Goal: Task Accomplishment & Management: Complete application form

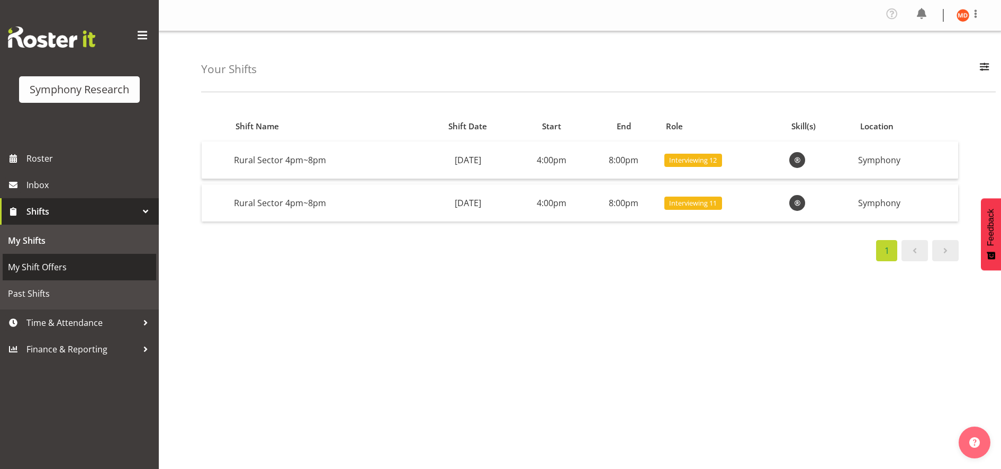
click at [70, 264] on span "My Shift Offers" at bounding box center [79, 267] width 143 height 16
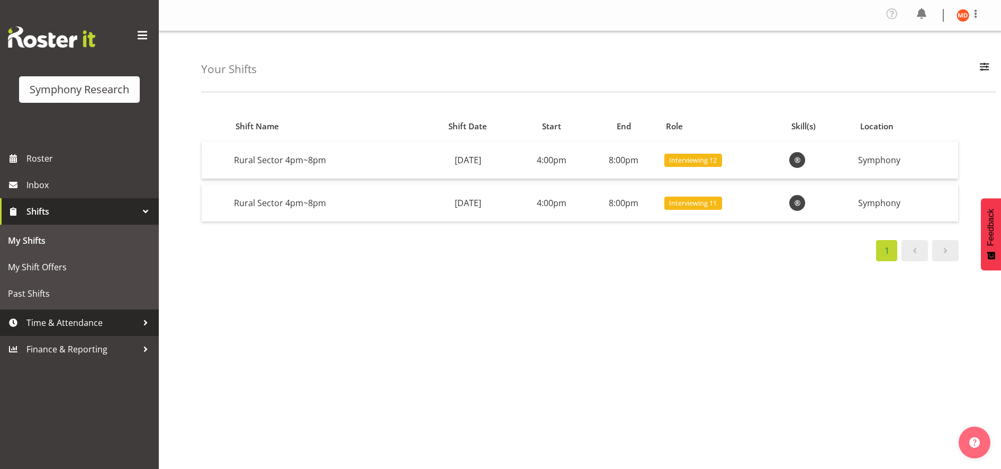
click at [61, 317] on span "Time & Attendance" at bounding box center [81, 323] width 111 height 16
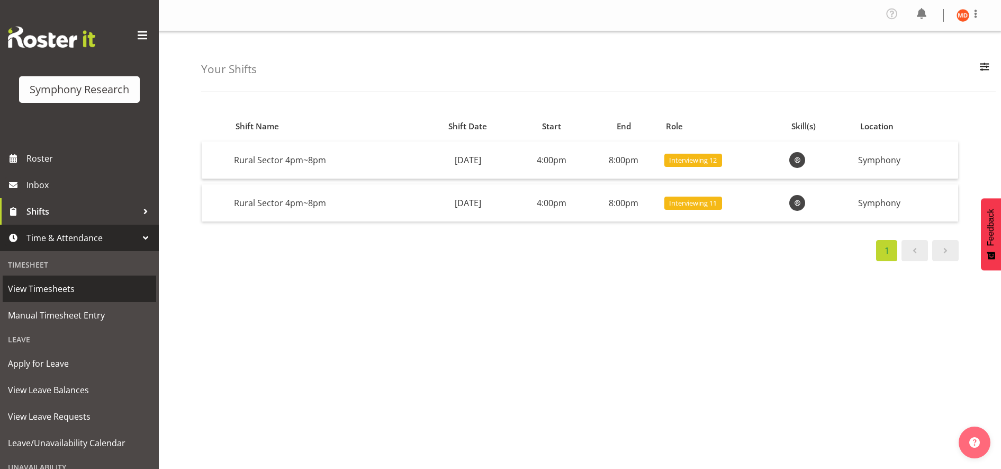
click at [78, 290] on span "View Timesheets" at bounding box center [79, 289] width 143 height 16
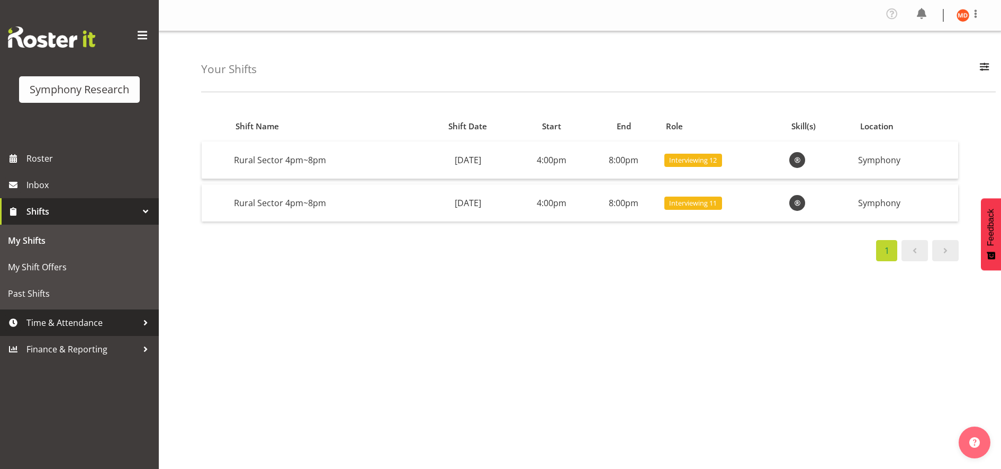
click at [111, 323] on span "Time & Attendance" at bounding box center [81, 323] width 111 height 16
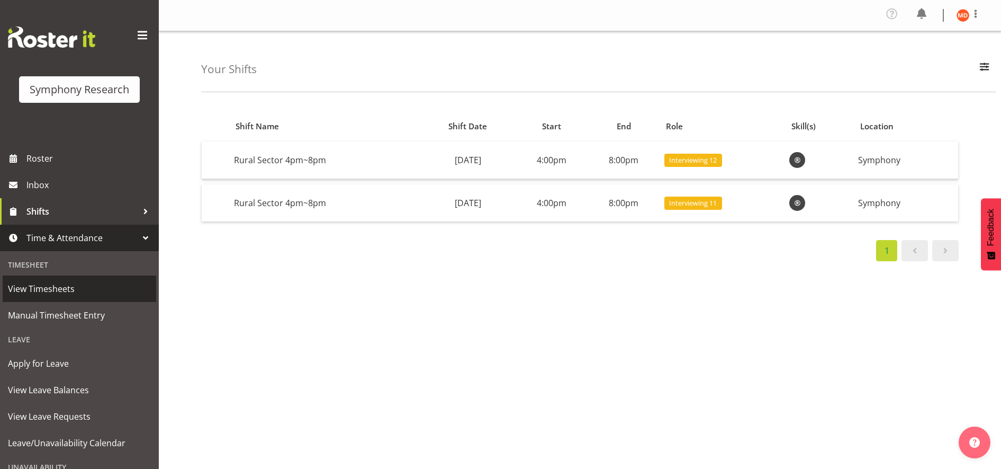
click at [104, 285] on span "View Timesheets" at bounding box center [79, 289] width 143 height 16
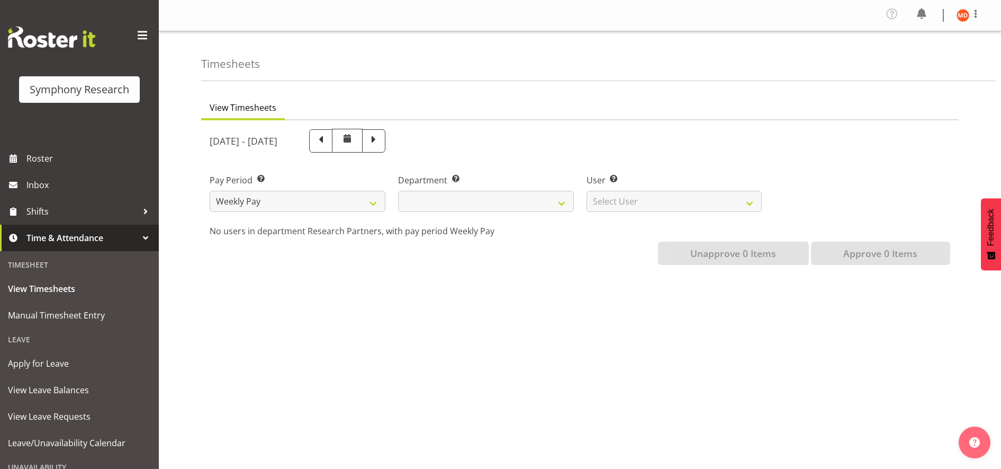
select select
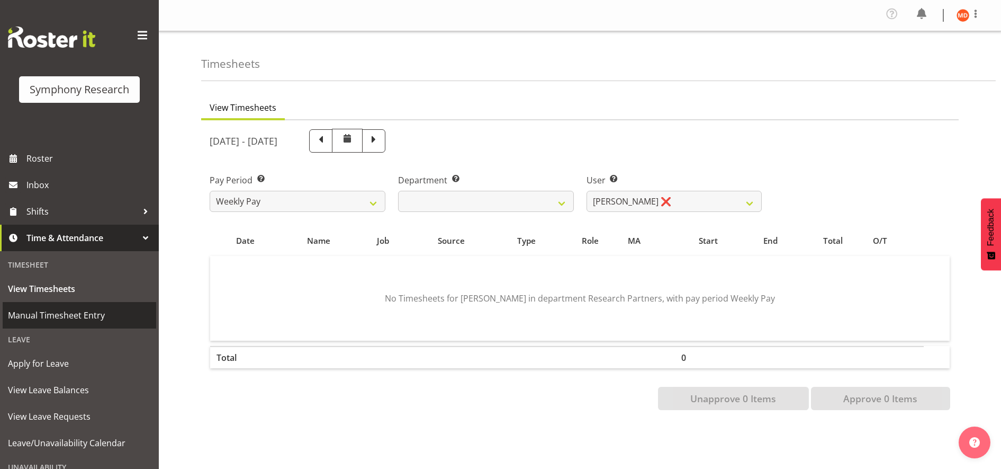
click at [100, 318] on span "Manual Timesheet Entry" at bounding box center [79, 315] width 143 height 16
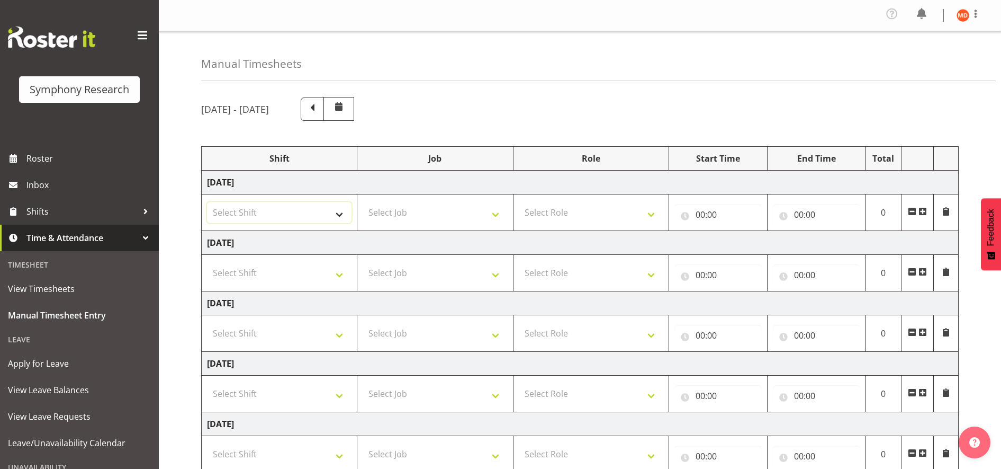
click at [338, 211] on select "Select Shift !!Weekend Residential (Roster IT Shift Label) *Business 9/10am ~ 4…" at bounding box center [279, 212] width 145 height 21
click at [529, 103] on div "September 8th - September 14th 2025" at bounding box center [580, 109] width 758 height 24
click at [319, 105] on span at bounding box center [313, 108] width 14 height 14
click at [319, 110] on span at bounding box center [313, 108] width 14 height 14
click at [340, 213] on select "Select Shift !!Weekend Residential (Roster IT Shift Label) *Business 9/10am ~ 4…" at bounding box center [279, 212] width 145 height 21
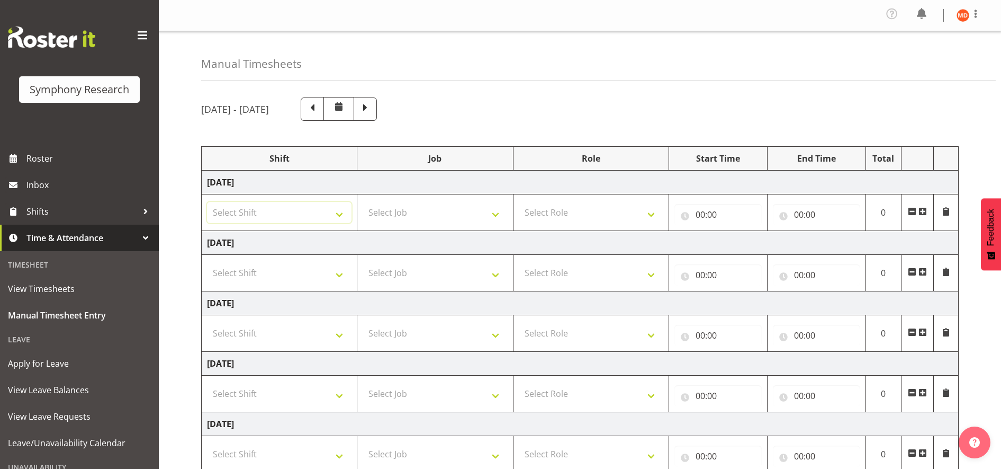
select select "67675"
click at [207, 202] on select "Select Shift !!Weekend Residential (Roster IT Shift Label) *Business 9/10am ~ 4…" at bounding box center [279, 212] width 145 height 21
click at [372, 106] on span at bounding box center [366, 108] width 14 height 14
click at [339, 216] on select "Select Shift !!Weekend Residential (Roster IT Shift Label) *Business 9/10am ~ 4…" at bounding box center [279, 212] width 145 height 21
select select "67675"
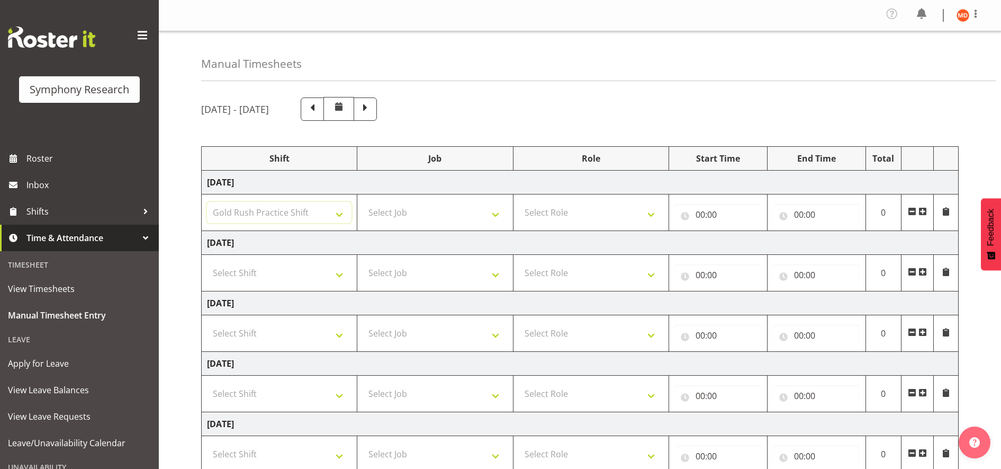
click at [207, 202] on select "Select Shift !!Weekend Residential (Roster IT Shift Label) *Business 9/10am ~ 4…" at bounding box center [279, 212] width 145 height 21
click at [492, 213] on select "Select Job 550060 IF Admin 553492 World Poll Aus Wave 2 Main 2025 553493 World …" at bounding box center [435, 212] width 145 height 21
select select "7759"
click at [363, 202] on select "Select Job 550060 IF Admin 553492 World Poll Aus Wave 2 Main 2025 553493 World …" at bounding box center [435, 212] width 145 height 21
click at [654, 208] on select "Select Role Briefing Interviewing" at bounding box center [591, 212] width 145 height 21
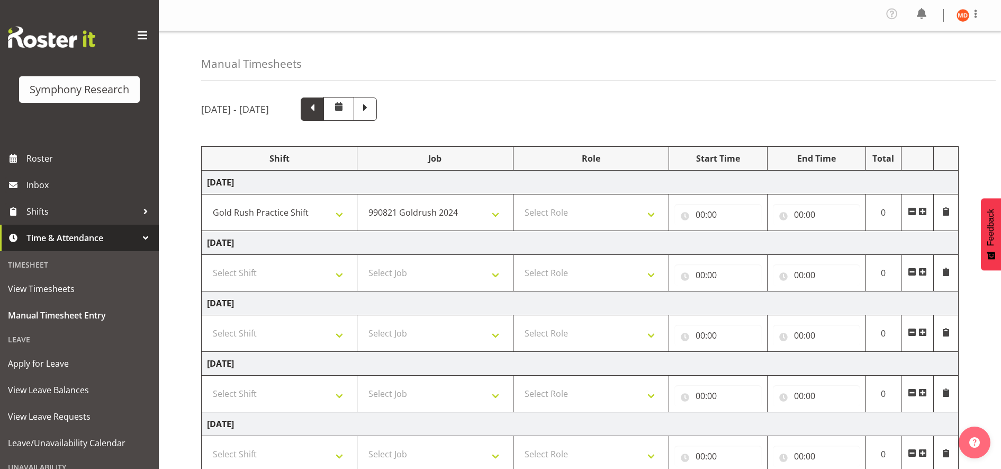
click at [319, 107] on span at bounding box center [313, 108] width 14 height 14
click at [338, 216] on select "Select Shift !!Weekend Residential (Roster IT Shift Label) *Business 9/10am ~ 4…" at bounding box center [279, 212] width 145 height 21
select select "80467"
click at [207, 202] on select "Select Shift !!Weekend Residential (Roster IT Shift Label) *Business 9/10am ~ 4…" at bounding box center [279, 212] width 145 height 21
click at [496, 212] on select "Select Job 550060 IF Admin 553492 World Poll Aus Wave 2 Main 2025 553493 World …" at bounding box center [435, 212] width 145 height 21
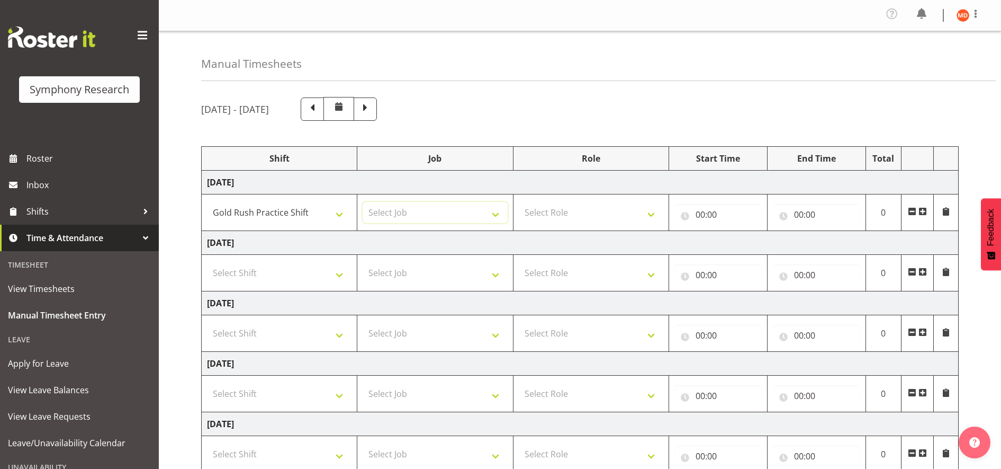
select select "7759"
click at [363, 202] on select "Select Job 550060 IF Admin 553492 World Poll Aus Wave 2 Main 2025 553493 World …" at bounding box center [435, 212] width 145 height 21
click at [650, 210] on select "Select Role Briefing Interviewing" at bounding box center [591, 212] width 145 height 21
select select "297"
click at [519, 202] on select "Select Role Briefing Interviewing" at bounding box center [591, 212] width 145 height 21
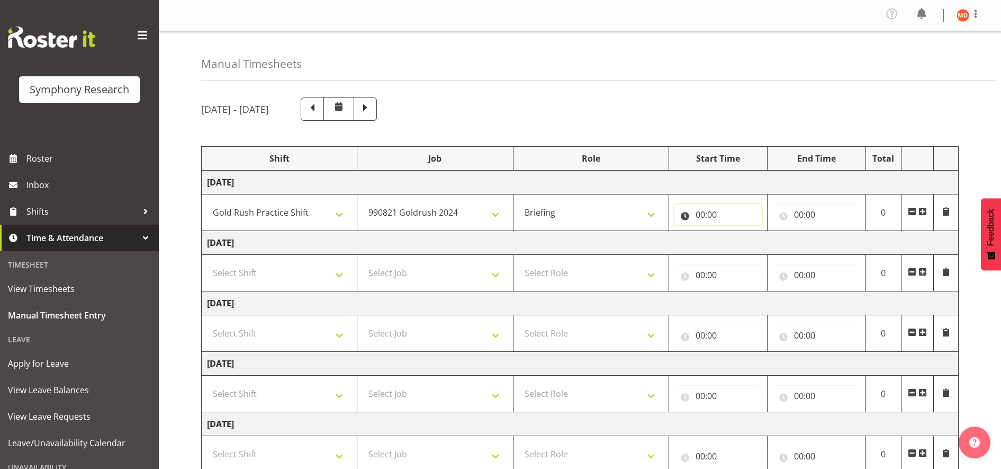
click at [710, 212] on input "00:00" at bounding box center [718, 214] width 87 height 21
click at [745, 240] on select "00 01 02 03 04 05 06 07 08 09 10 11 12 13 14 15 16 17 18 19 20 21 22 23" at bounding box center [747, 241] width 24 height 21
select select "17"
click at [735, 231] on select "00 01 02 03 04 05 06 07 08 09 10 11 12 13 14 15 16 17 18 19 20 21 22 23" at bounding box center [747, 241] width 24 height 21
type input "17:00"
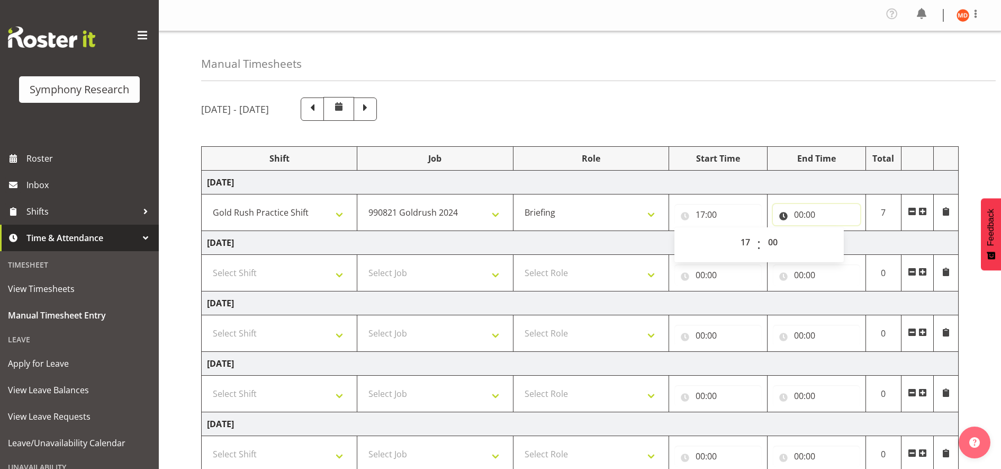
click at [800, 213] on input "00:00" at bounding box center [816, 214] width 87 height 21
click at [841, 241] on select "00 01 02 03 04 05 06 07 08 09 10 11 12 13 14 15 16 17 18 19 20 21 22 23" at bounding box center [846, 241] width 24 height 21
select select "23"
click at [834, 231] on select "00 01 02 03 04 05 06 07 08 09 10 11 12 13 14 15 16 17 18 19 20 21 22 23" at bounding box center [846, 241] width 24 height 21
type input "23:00"
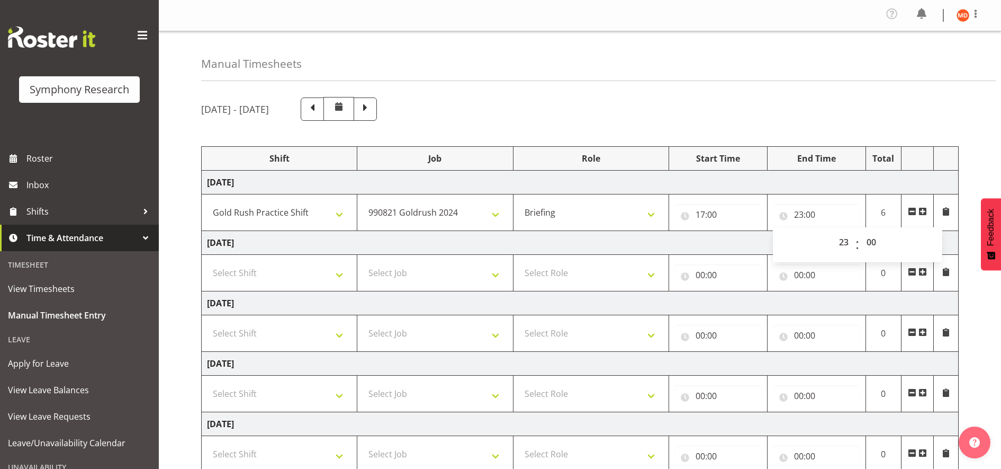
click at [954, 164] on th at bounding box center [946, 159] width 25 height 24
click at [341, 277] on select "Select Shift !!Weekend Residential (Roster IT Shift Label) *Business 9/10am ~ 4…" at bounding box center [279, 272] width 145 height 21
select select "67675"
click at [207, 262] on select "Select Shift !!Weekend Residential (Roster IT Shift Label) *Business 9/10am ~ 4…" at bounding box center [279, 272] width 145 height 21
click at [495, 274] on select "Select Job 550060 IF Admin 553492 World Poll Aus Wave 2 Main 2025 553493 World …" at bounding box center [435, 272] width 145 height 21
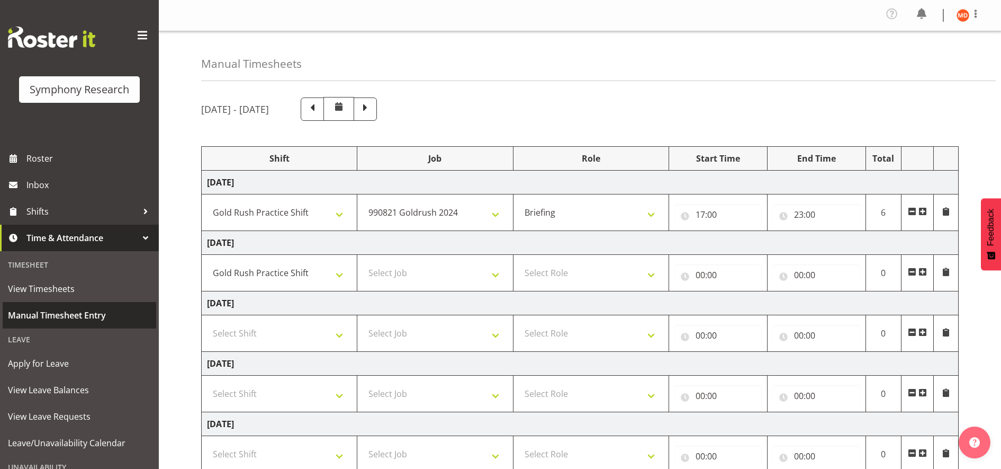
click at [103, 316] on span "Manual Timesheet Entry" at bounding box center [79, 315] width 143 height 16
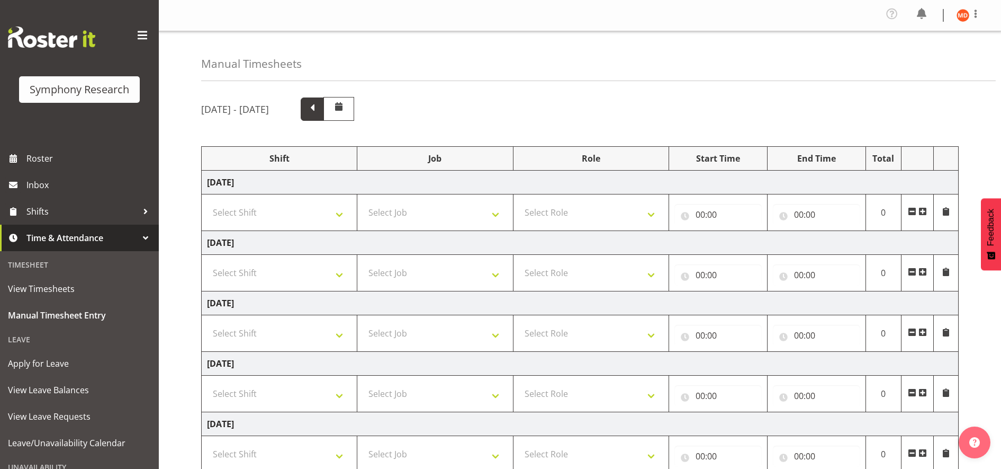
click at [319, 107] on span at bounding box center [313, 108] width 14 height 14
click at [319, 105] on span at bounding box center [313, 108] width 14 height 14
click at [341, 217] on select "Select Shift !!Weekend Residential (Roster IT Shift Label) *Business 9/10am ~ 4…" at bounding box center [279, 212] width 145 height 21
select select "67675"
click at [207, 202] on select "Select Shift !!Weekend Residential (Roster IT Shift Label) *Business 9/10am ~ 4…" at bounding box center [279, 212] width 145 height 21
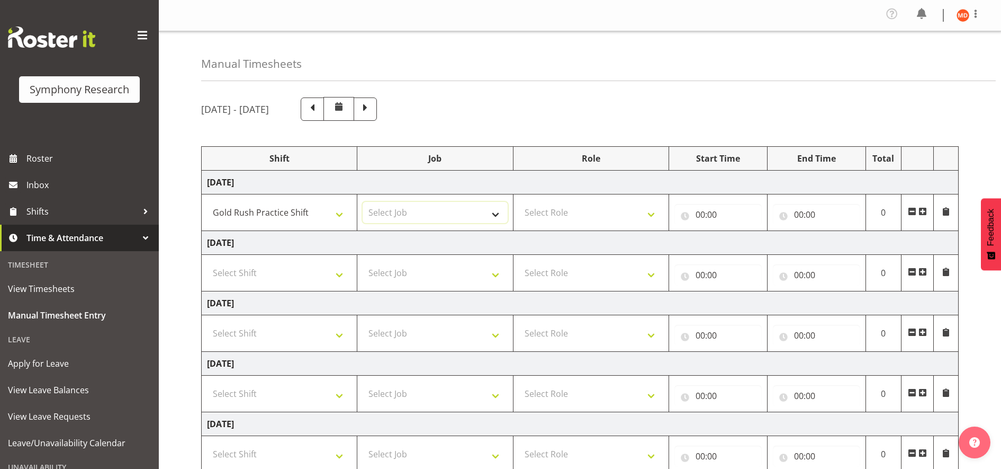
click at [496, 212] on select "Select Job 550060 IF Admin 553492 World Poll Aus Wave 2 Main 2025 553493 World …" at bounding box center [435, 212] width 145 height 21
select select "7759"
click at [363, 202] on select "Select Job 550060 IF Admin 553492 World Poll Aus Wave 2 Main 2025 553493 World …" at bounding box center [435, 212] width 145 height 21
click at [651, 210] on select "Select Role Briefing Interviewing" at bounding box center [591, 212] width 145 height 21
select select "297"
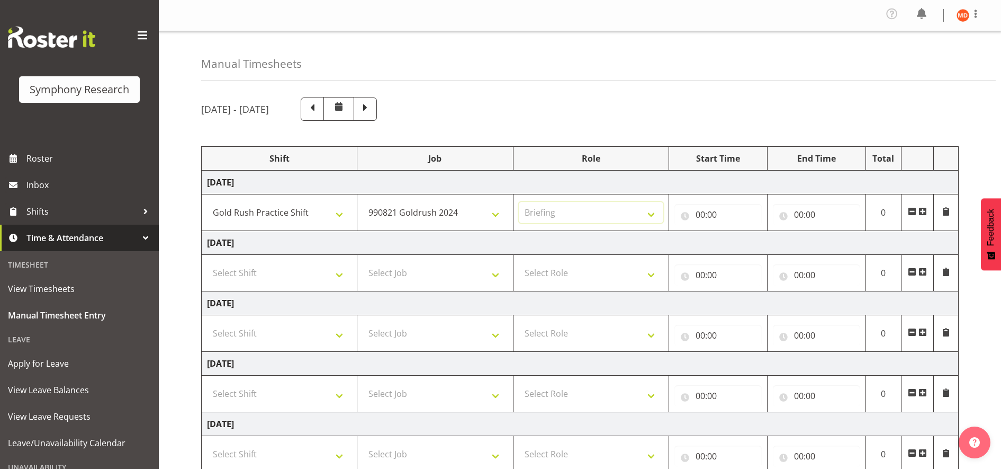
click at [519, 202] on select "Select Role Briefing Interviewing" at bounding box center [591, 212] width 145 height 21
click at [706, 218] on input "00:00" at bounding box center [718, 214] width 87 height 21
click at [748, 245] on select "00 01 02 03 04 05 06 07 08 09 10 11 12 13 14 15 16 17 18 19 20 21 22 23" at bounding box center [747, 241] width 24 height 21
select select "17"
click at [735, 231] on select "00 01 02 03 04 05 06 07 08 09 10 11 12 13 14 15 16 17 18 19 20 21 22 23" at bounding box center [747, 241] width 24 height 21
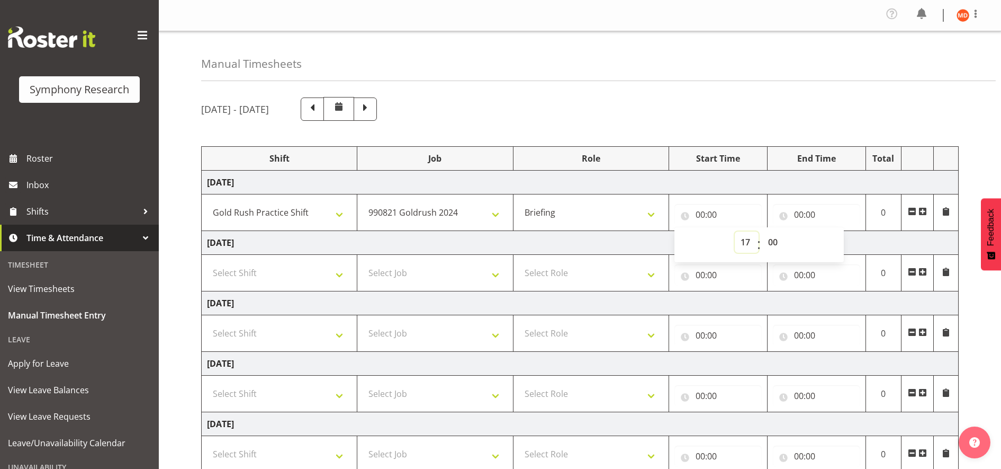
type input "17:00"
click at [802, 211] on input "00:00" at bounding box center [816, 214] width 87 height 21
click at [845, 240] on select "00 01 02 03 04 05 06 07 08 09 10 11 12 13 14 15 16 17 18 19 20 21 22 23" at bounding box center [846, 241] width 24 height 21
select select "23"
click at [834, 231] on select "00 01 02 03 04 05 06 07 08 09 10 11 12 13 14 15 16 17 18 19 20 21 22 23" at bounding box center [846, 241] width 24 height 21
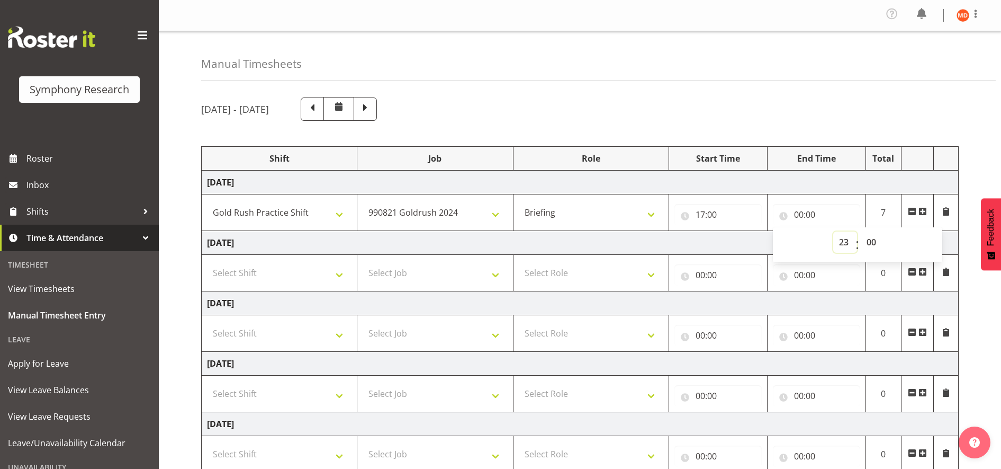
type input "23:00"
click at [338, 268] on select "Select Shift !!Weekend Residential (Roster IT Shift Label) *Business 9/10am ~ 4…" at bounding box center [279, 272] width 145 height 21
select select "67675"
click at [207, 262] on select "Select Shift !!Weekend Residential (Roster IT Shift Label) *Business 9/10am ~ 4…" at bounding box center [279, 272] width 145 height 21
click at [496, 272] on select "Select Job 550060 IF Admin 553492 World Poll Aus Wave 2 Main 2025 553493 World …" at bounding box center [435, 272] width 145 height 21
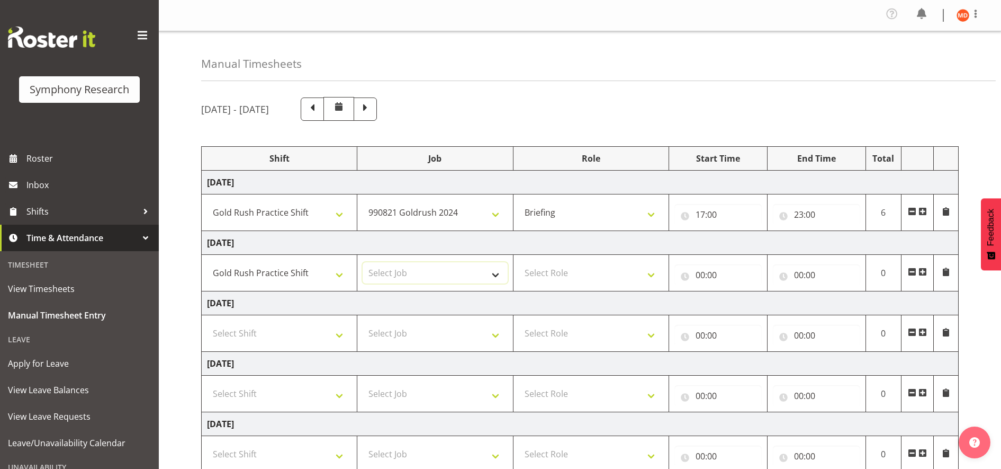
select select "7759"
click at [363, 262] on select "Select Job 550060 IF Admin 553492 World Poll Aus Wave 2 Main 2025 553493 World …" at bounding box center [435, 272] width 145 height 21
click at [652, 270] on select "Select Role Briefing Interviewing" at bounding box center [591, 272] width 145 height 21
select select "297"
click at [519, 262] on select "Select Role Briefing Interviewing" at bounding box center [591, 272] width 145 height 21
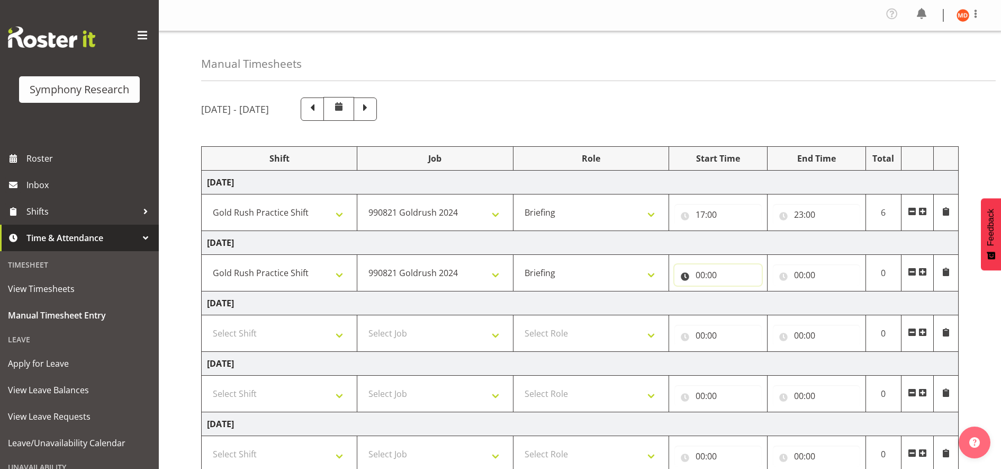
click at [698, 274] on input "00:00" at bounding box center [718, 274] width 87 height 21
click at [745, 306] on select "00 01 02 03 04 05 06 07 08 09 10 11 12 13 14 15 16 17 18 19 20 21 22 23" at bounding box center [747, 302] width 24 height 21
select select "17"
click at [735, 292] on select "00 01 02 03 04 05 06 07 08 09 10 11 12 13 14 15 16 17 18 19 20 21 22 23" at bounding box center [747, 302] width 24 height 21
type input "17:00"
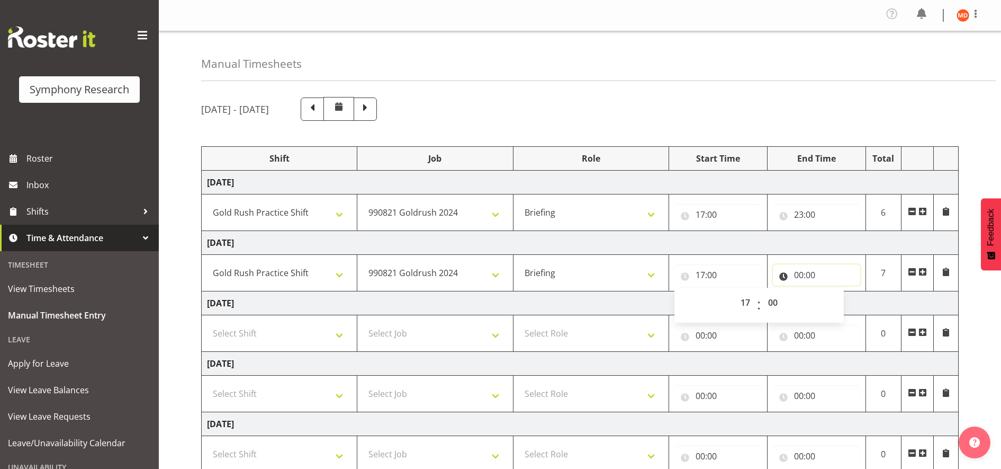
click at [799, 273] on input "00:00" at bounding box center [816, 274] width 87 height 21
click at [841, 303] on select "00 01 02 03 04 05 06 07 08 09 10 11 12 13 14 15 16 17 18 19 20 21 22 23" at bounding box center [846, 302] width 24 height 21
select select "23"
click at [834, 292] on select "00 01 02 03 04 05 06 07 08 09 10 11 12 13 14 15 16 17 18 19 20 21 22 23" at bounding box center [846, 302] width 24 height 21
type input "23:00"
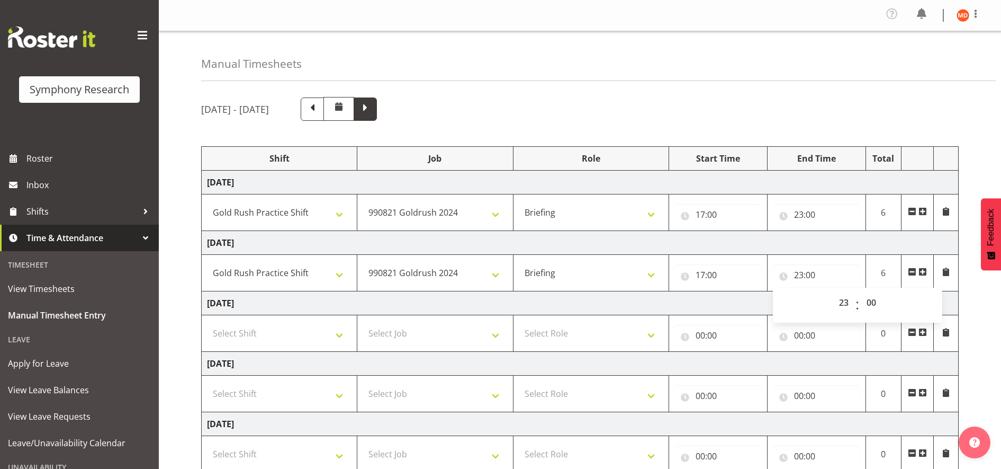
click at [372, 108] on span at bounding box center [366, 108] width 14 height 14
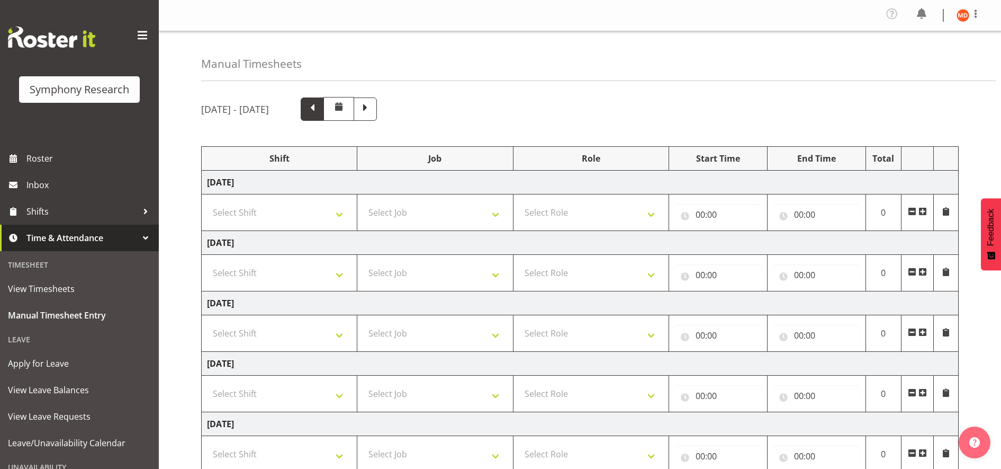
click at [319, 106] on span at bounding box center [313, 108] width 14 height 14
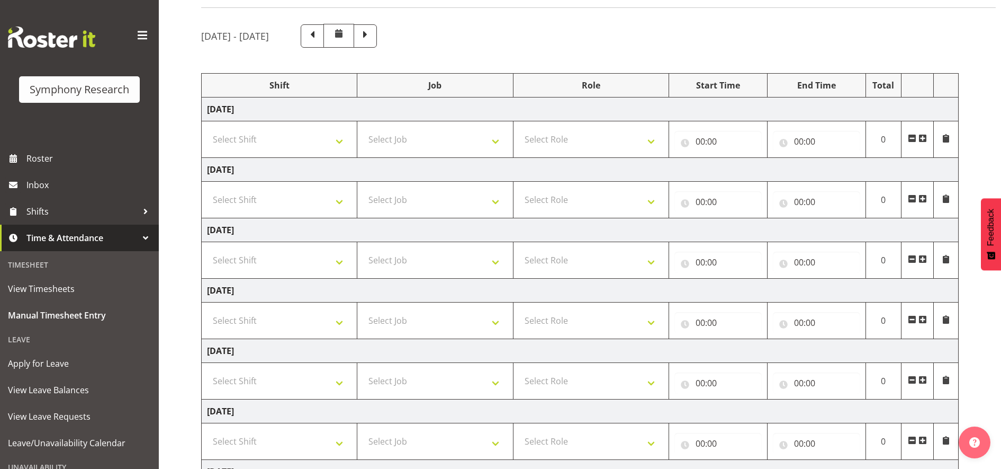
scroll to position [66, 0]
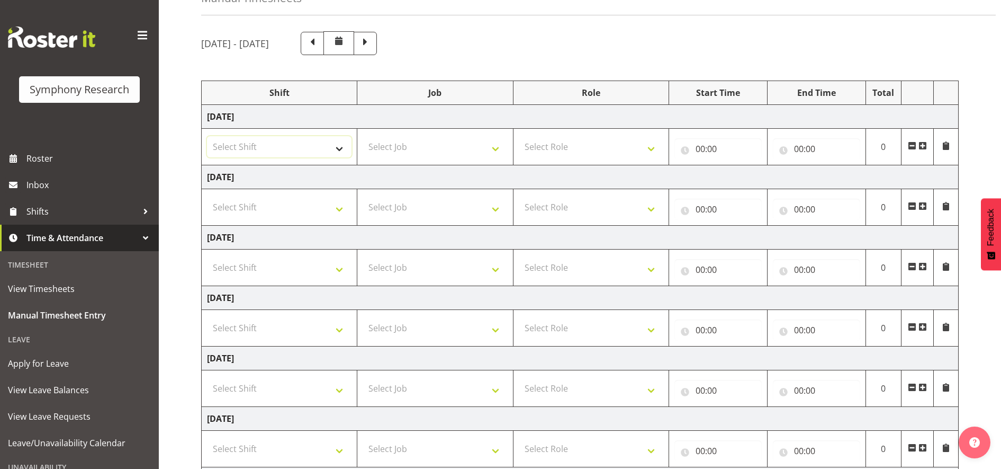
click at [338, 148] on select "Select Shift !!Weekend Residential (Roster IT Shift Label) *Business 9/10am ~ 4…" at bounding box center [279, 146] width 145 height 21
select select "67675"
click at [207, 136] on select "Select Shift !!Weekend Residential (Roster IT Shift Label) *Business 9/10am ~ 4…" at bounding box center [279, 146] width 145 height 21
click at [492, 147] on select "Select Job 550060 IF Admin 553492 World Poll Aus Wave 2 Main 2025 553493 World …" at bounding box center [435, 146] width 145 height 21
select select "7759"
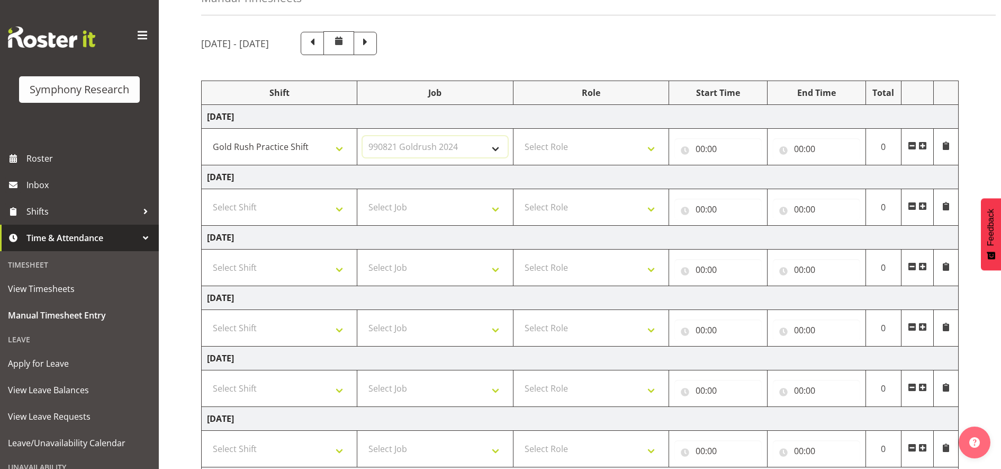
click at [363, 136] on select "Select Job 550060 IF Admin 553492 World Poll Aus Wave 2 Main 2025 553493 World …" at bounding box center [435, 146] width 145 height 21
click at [652, 150] on select "Select Role Briefing Interviewing" at bounding box center [591, 146] width 145 height 21
select select "297"
click at [519, 136] on select "Select Role Briefing Interviewing" at bounding box center [591, 146] width 145 height 21
click at [703, 149] on input "00:00" at bounding box center [718, 148] width 87 height 21
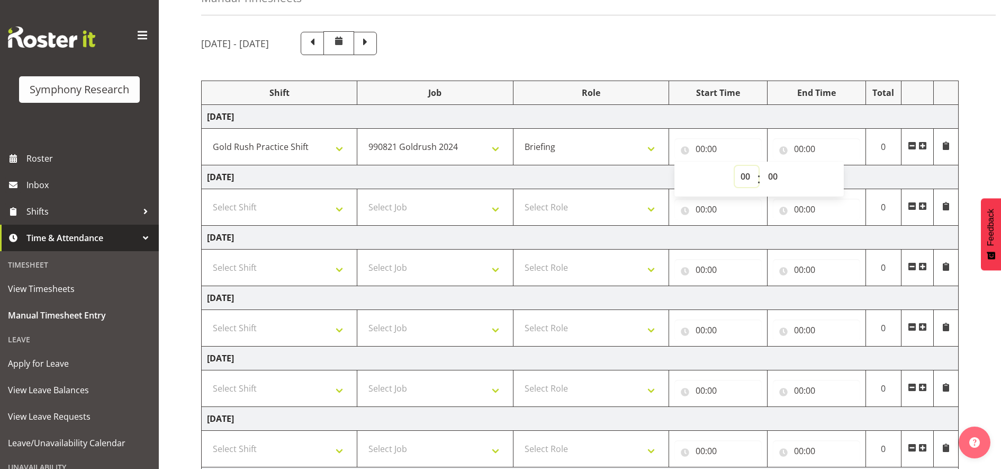
click at [742, 179] on select "00 01 02 03 04 05 06 07 08 09 10 11 12 13 14 15 16 17 18 19 20 21 22 23" at bounding box center [747, 176] width 24 height 21
select select "17"
click at [735, 166] on select "00 01 02 03 04 05 06 07 08 09 10 11 12 13 14 15 16 17 18 19 20 21 22 23" at bounding box center [747, 176] width 24 height 21
type input "17:00"
click at [797, 145] on input "00:00" at bounding box center [816, 148] width 87 height 21
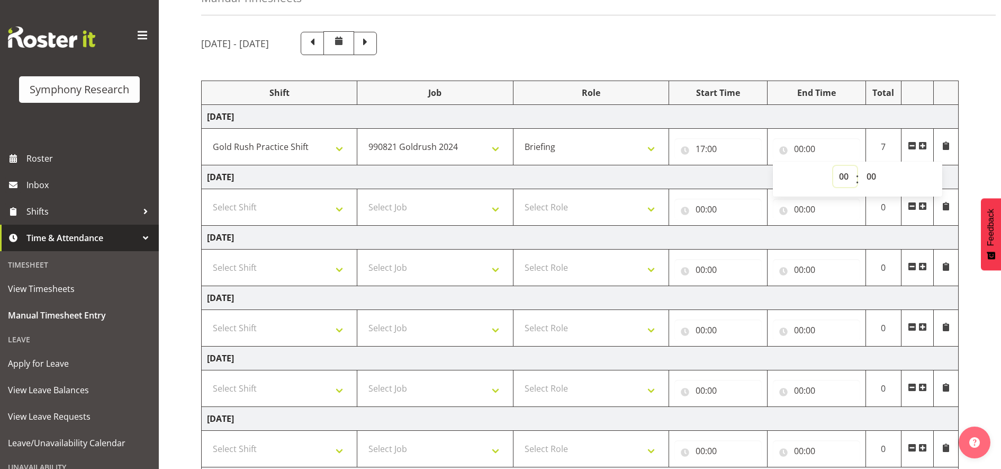
click at [844, 176] on select "00 01 02 03 04 05 06 07 08 09 10 11 12 13 14 15 16 17 18 19 20 21 22 23" at bounding box center [846, 176] width 24 height 21
select select "23"
click at [834, 166] on select "00 01 02 03 04 05 06 07 08 09 10 11 12 13 14 15 16 17 18 19 20 21 22 23" at bounding box center [846, 176] width 24 height 21
type input "23:00"
click at [344, 205] on select "Select Shift !!Weekend Residential (Roster IT Shift Label) *Business 9/10am ~ 4…" at bounding box center [279, 206] width 145 height 21
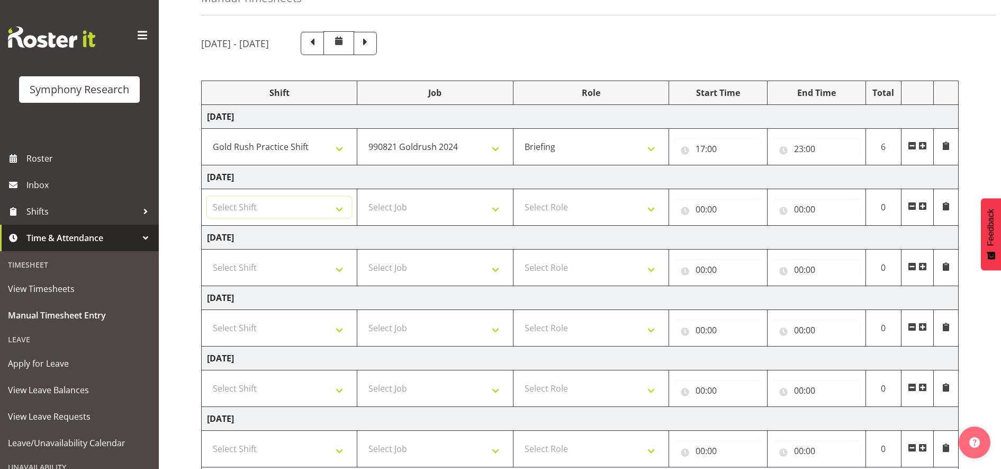
select select "67675"
click at [207, 196] on select "Select Shift !!Weekend Residential (Roster IT Shift Label) *Business 9/10am ~ 4…" at bounding box center [279, 206] width 145 height 21
click at [497, 208] on select "Select Job 550060 IF Admin 553492 World Poll Aus Wave 2 Main 2025 553493 World …" at bounding box center [435, 206] width 145 height 21
select select "7759"
click at [363, 196] on select "Select Job 550060 IF Admin 553492 World Poll Aus Wave 2 Main 2025 553493 World …" at bounding box center [435, 206] width 145 height 21
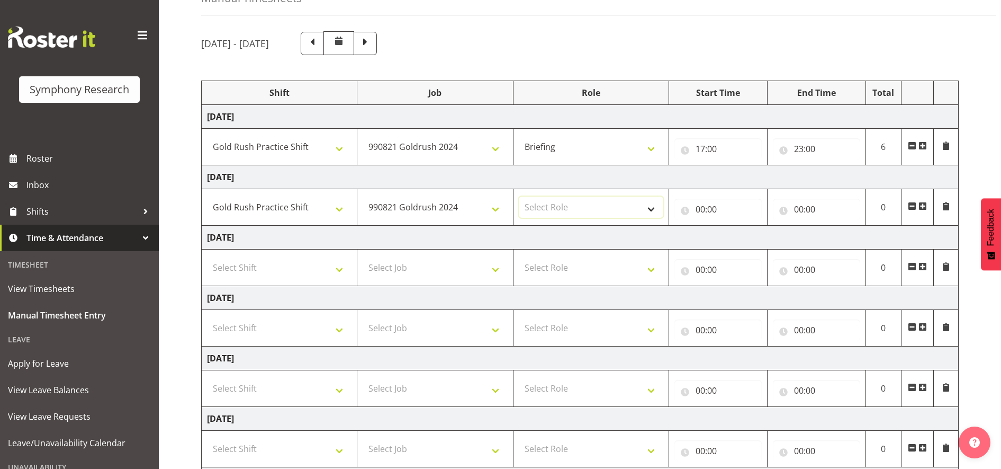
click at [649, 206] on select "Select Role Briefing Interviewing" at bounding box center [591, 206] width 145 height 21
select select "297"
click at [519, 196] on select "Select Role Briefing Interviewing" at bounding box center [591, 206] width 145 height 21
click at [707, 209] on input "00:00" at bounding box center [718, 209] width 87 height 21
click at [747, 233] on select "00 01 02 03 04 05 06 07 08 09 10 11 12 13 14 15 16 17 18 19 20 21 22 23" at bounding box center [747, 236] width 24 height 21
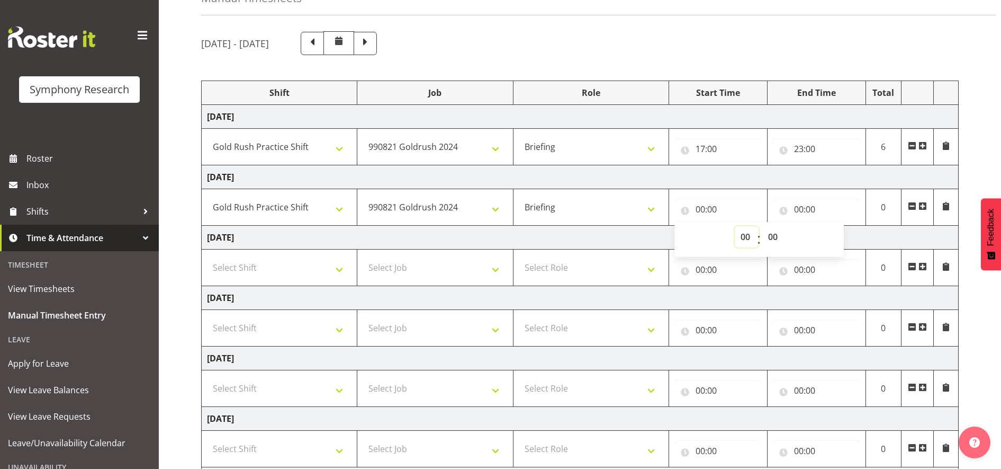
select select "17"
click at [735, 226] on select "00 01 02 03 04 05 06 07 08 09 10 11 12 13 14 15 16 17 18 19 20 21 22 23" at bounding box center [747, 236] width 24 height 21
type input "17:00"
click at [800, 208] on input "00:00" at bounding box center [816, 209] width 87 height 21
click at [842, 236] on select "00 01 02 03 04 05 06 07 08 09 10 11 12 13 14 15 16 17 18 19 20 21 22 23" at bounding box center [846, 236] width 24 height 21
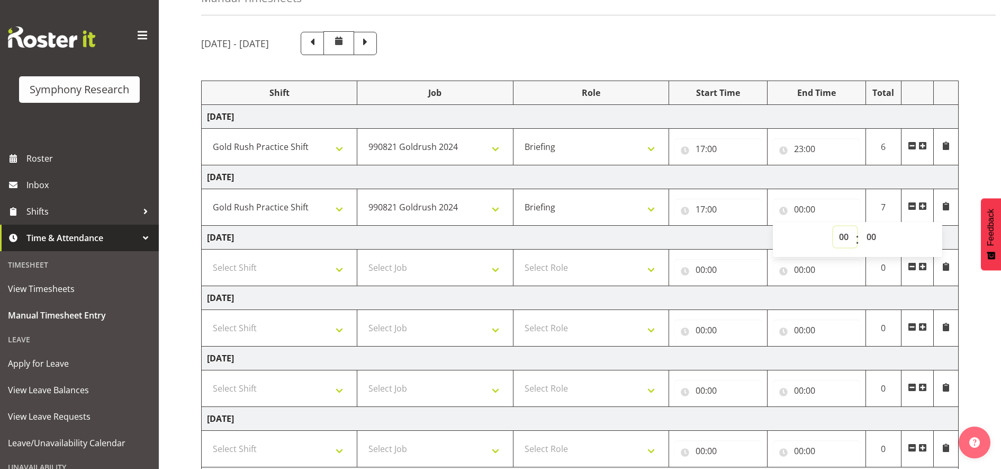
select select "23"
click at [834, 226] on select "00 01 02 03 04 05 06 07 08 09 10 11 12 13 14 15 16 17 18 19 20 21 22 23" at bounding box center [846, 236] width 24 height 21
type input "23:00"
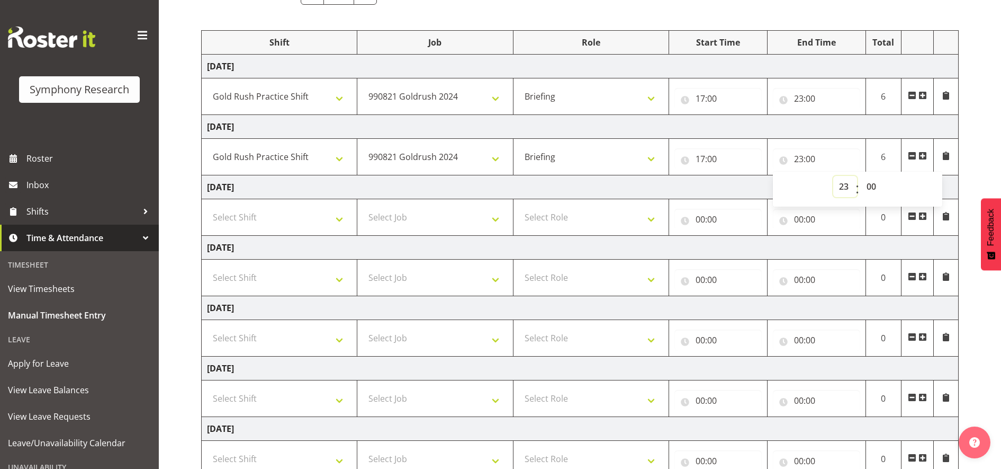
scroll to position [194, 0]
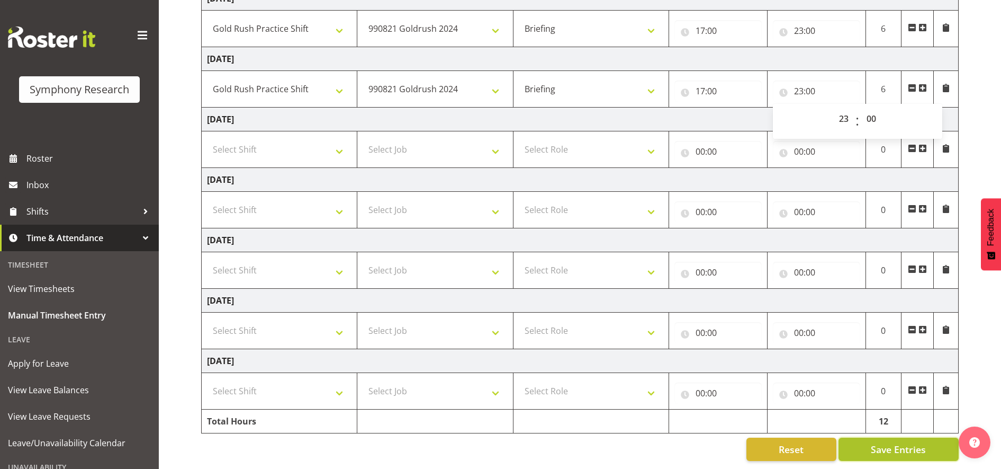
click at [915, 442] on span "Save Entries" at bounding box center [898, 449] width 55 height 14
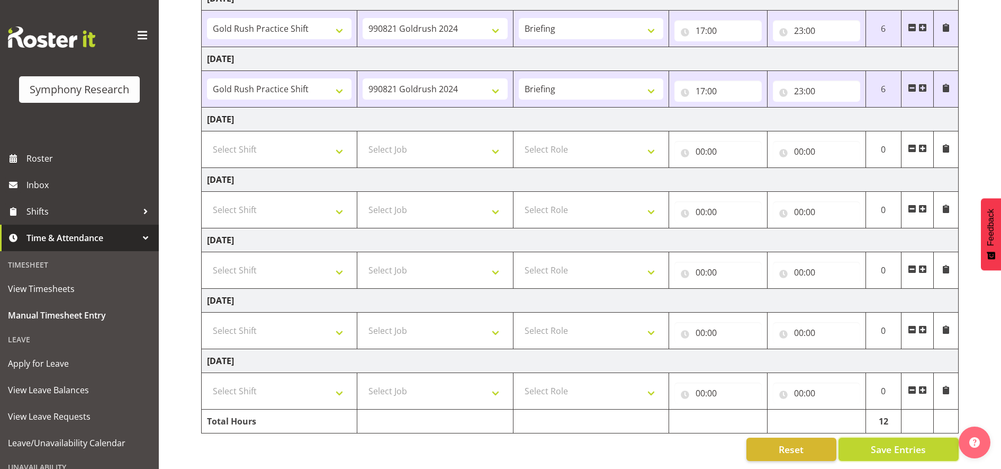
scroll to position [0, 0]
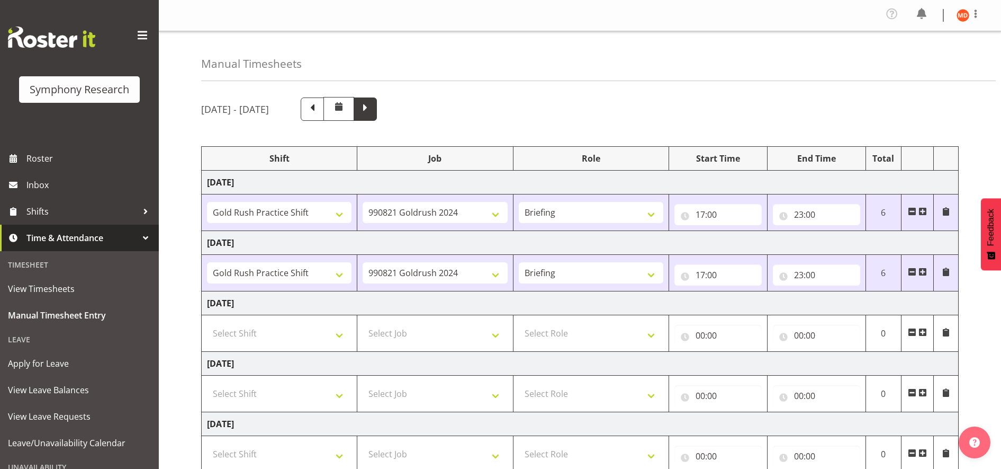
click at [372, 107] on span at bounding box center [366, 108] width 14 height 14
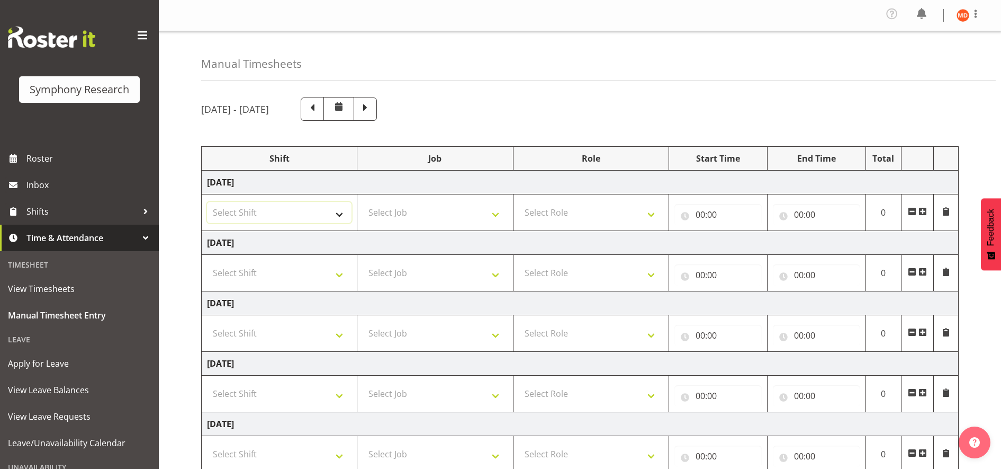
click at [341, 217] on select "Select Shift !!Weekend Residential (Roster IT Shift Label) *Business 9/10am ~ 4…" at bounding box center [279, 212] width 145 height 21
select select "67675"
click at [207, 202] on select "Select Shift !!Weekend Residential (Roster IT Shift Label) *Business 9/10am ~ 4…" at bounding box center [279, 212] width 145 height 21
click at [500, 212] on select "Select Job 550060 IF Admin 553492 World Poll Aus Wave 2 Main 2025 553493 World …" at bounding box center [435, 212] width 145 height 21
select select "7759"
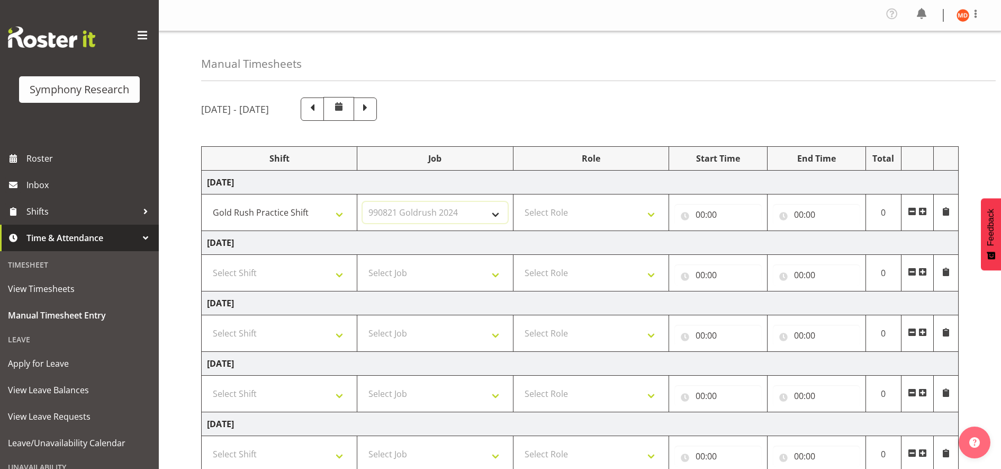
click at [363, 202] on select "Select Job 550060 IF Admin 553492 World Poll Aus Wave 2 Main 2025 553493 World …" at bounding box center [435, 212] width 145 height 21
click at [651, 212] on select "Select Role Briefing Interviewing" at bounding box center [591, 212] width 145 height 21
select select "297"
click at [519, 202] on select "Select Role Briefing Interviewing" at bounding box center [591, 212] width 145 height 21
click at [704, 216] on input "00:00" at bounding box center [718, 214] width 87 height 21
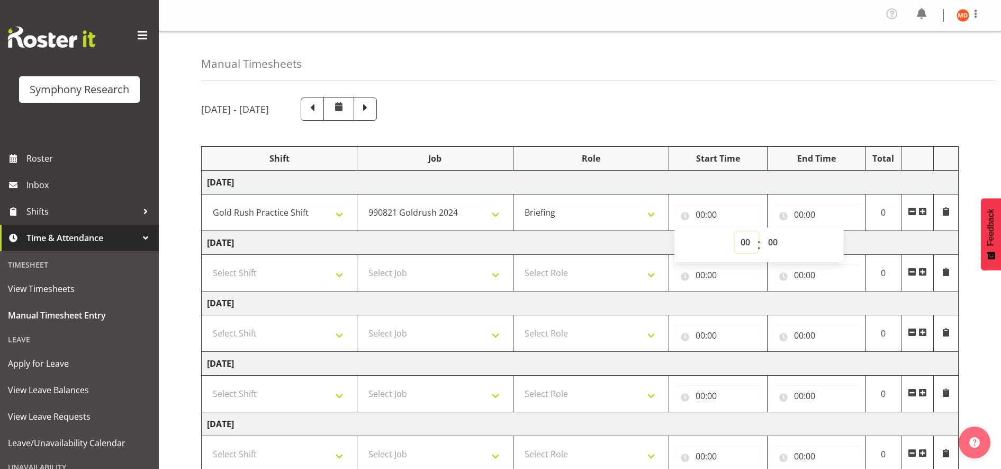
click at [745, 241] on select "00 01 02 03 04 05 06 07 08 09 10 11 12 13 14 15 16 17 18 19 20 21 22 23" at bounding box center [747, 241] width 24 height 21
select select "17"
click at [735, 231] on select "00 01 02 03 04 05 06 07 08 09 10 11 12 13 14 15 16 17 18 19 20 21 22 23" at bounding box center [747, 241] width 24 height 21
type input "17:00"
click at [802, 217] on input "00:00" at bounding box center [816, 214] width 87 height 21
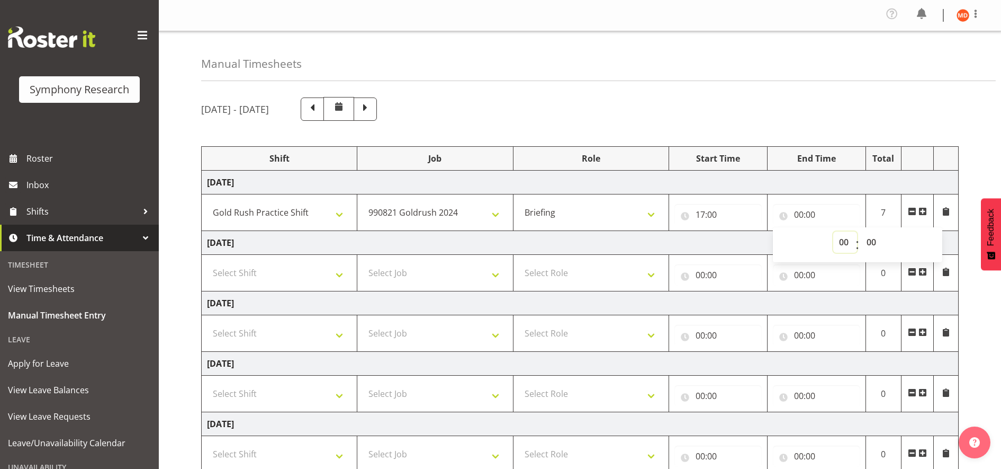
click at [843, 239] on select "00 01 02 03 04 05 06 07 08 09 10 11 12 13 14 15 16 17 18 19 20 21 22 23" at bounding box center [846, 241] width 24 height 21
select select "21"
click at [834, 231] on select "00 01 02 03 04 05 06 07 08 09 10 11 12 13 14 15 16 17 18 19 20 21 22 23" at bounding box center [846, 241] width 24 height 21
type input "21:00"
click at [336, 273] on select "Select Shift !!Weekend Residential (Roster IT Shift Label) *Business 9/10am ~ 4…" at bounding box center [279, 272] width 145 height 21
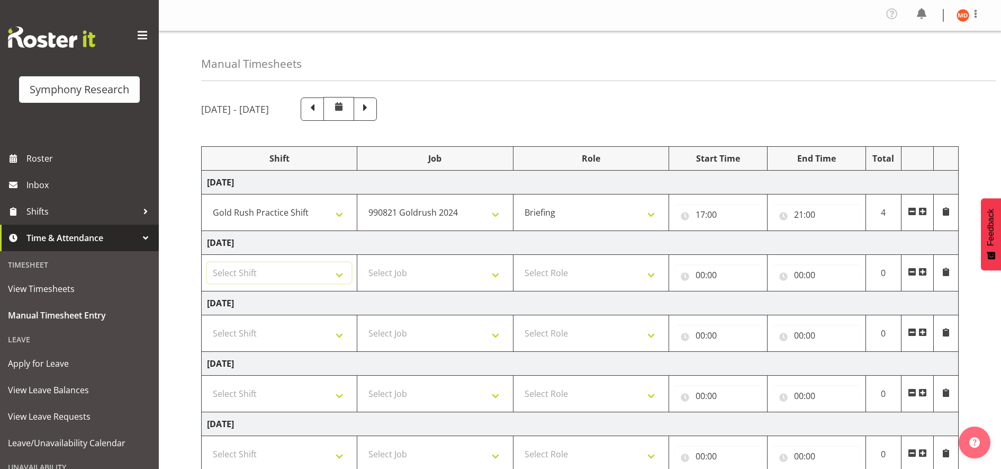
select select "48116"
click at [207, 262] on select "Select Shift !!Weekend Residential (Roster IT Shift Label) *Business 9/10am ~ 4…" at bounding box center [279, 272] width 145 height 21
click at [499, 274] on select "Select Job 550060 IF Admin 553492 World Poll Aus Wave 2 Main 2025 553493 World …" at bounding box center [435, 272] width 145 height 21
select select "7759"
click at [363, 262] on select "Select Job 550060 IF Admin 553492 World Poll Aus Wave 2 Main 2025 553493 World …" at bounding box center [435, 272] width 145 height 21
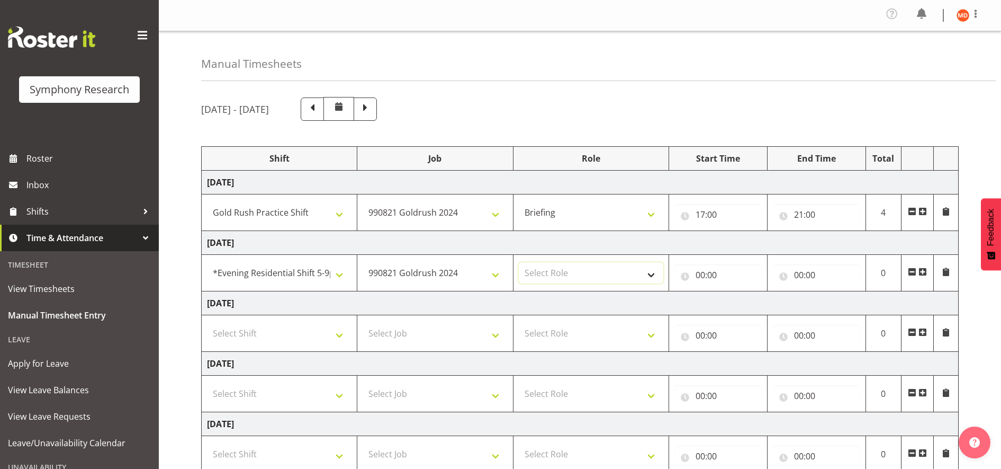
click at [654, 271] on select "Select Role Briefing Interviewing" at bounding box center [591, 272] width 145 height 21
select select "47"
click at [519, 262] on select "Select Role Briefing Interviewing" at bounding box center [591, 272] width 145 height 21
click at [703, 275] on input "00:00" at bounding box center [718, 274] width 87 height 21
click at [741, 300] on select "00 01 02 03 04 05 06 07 08 09 10 11 12 13 14 15 16 17 18 19 20 21 22 23" at bounding box center [747, 302] width 24 height 21
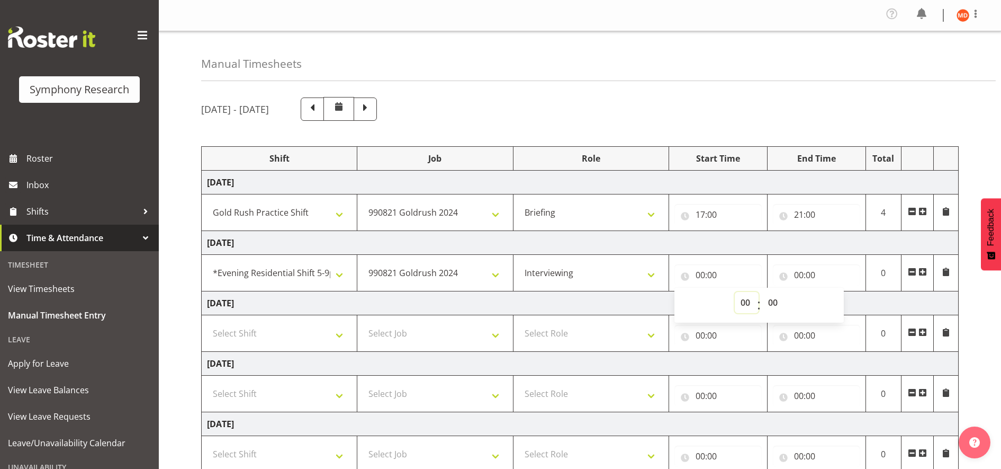
select select "17"
click at [735, 292] on select "00 01 02 03 04 05 06 07 08 09 10 11 12 13 14 15 16 17 18 19 20 21 22 23" at bounding box center [747, 302] width 24 height 21
type input "17:00"
click at [819, 273] on input "00:00" at bounding box center [816, 274] width 87 height 21
click at [841, 300] on select "00 01 02 03 04 05 06 07 08 09 10 11 12 13 14 15 16 17 18 19 20 21 22 23" at bounding box center [846, 302] width 24 height 21
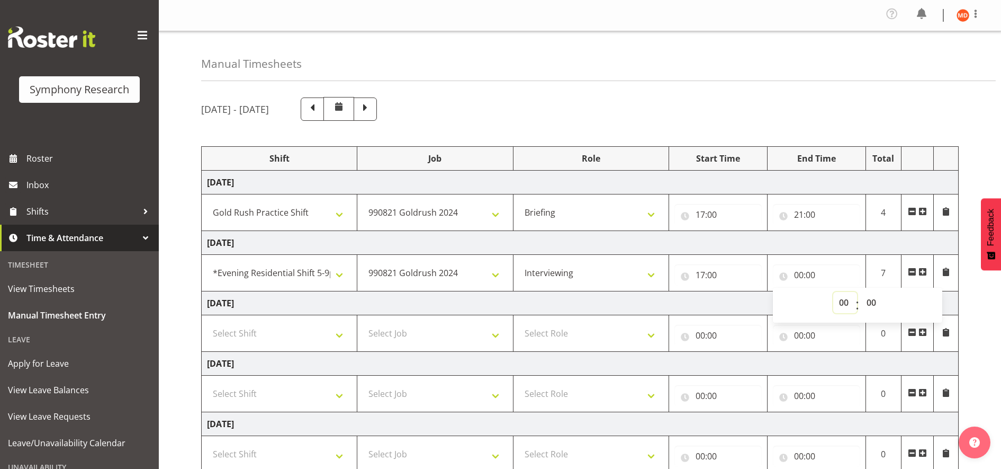
select select "21"
click at [834, 292] on select "00 01 02 03 04 05 06 07 08 09 10 11 12 13 14 15 16 17 18 19 20 21 22 23" at bounding box center [846, 302] width 24 height 21
type input "21:00"
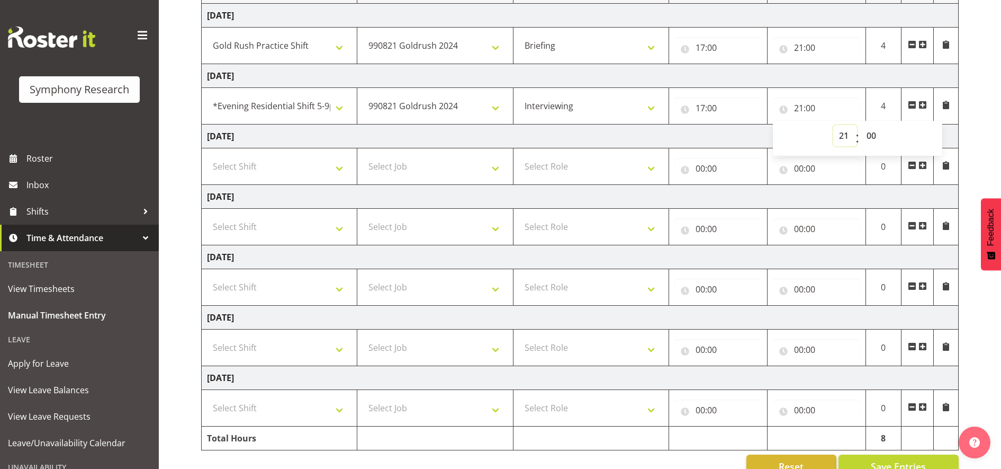
scroll to position [167, 0]
click at [944, 463] on button "Save Entries" at bounding box center [899, 465] width 120 height 23
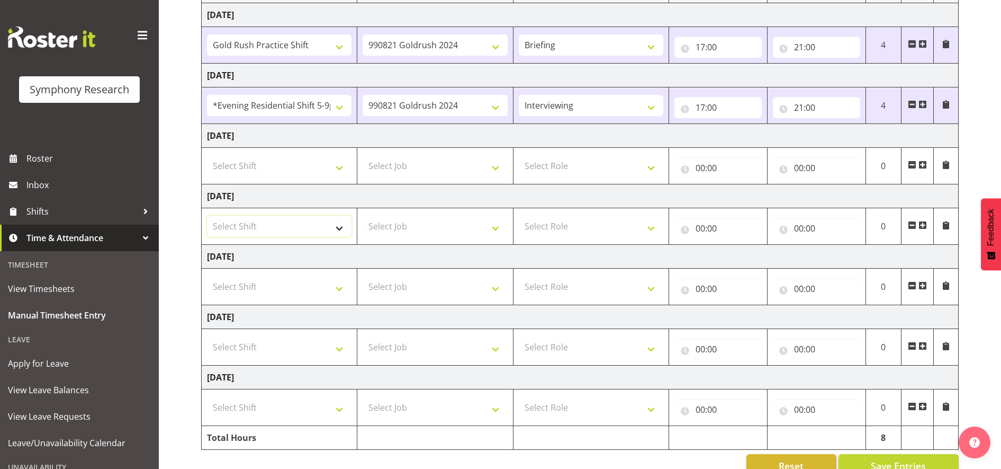
click at [337, 226] on select "Select Shift !!Weekend Residential (Roster IT Shift Label) *Business 9/10am ~ 4…" at bounding box center [279, 226] width 145 height 21
select select "81298"
click at [207, 216] on select "Select Shift !!Weekend Residential (Roster IT Shift Label) *Business 9/10am ~ 4…" at bounding box center [279, 226] width 145 height 21
click at [495, 230] on select "Select Job 550060 IF Admin 553492 World Poll Aus Wave 2 Main 2025 553493 World …" at bounding box center [435, 226] width 145 height 21
select select "10587"
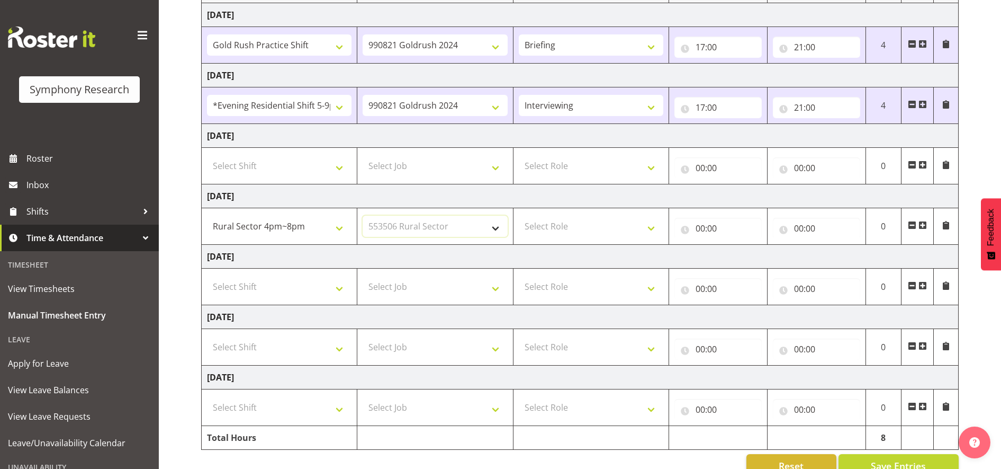
click at [363, 216] on select "Select Job 550060 IF Admin 553492 World Poll Aus Wave 2 Main 2025 553493 World …" at bounding box center [435, 226] width 145 height 21
click at [655, 226] on select "Select Role Briefing Interviewing" at bounding box center [591, 226] width 145 height 21
select select "297"
click at [519, 216] on select "Select Role Briefing Interviewing" at bounding box center [591, 226] width 145 height 21
click at [704, 228] on input "00:00" at bounding box center [718, 228] width 87 height 21
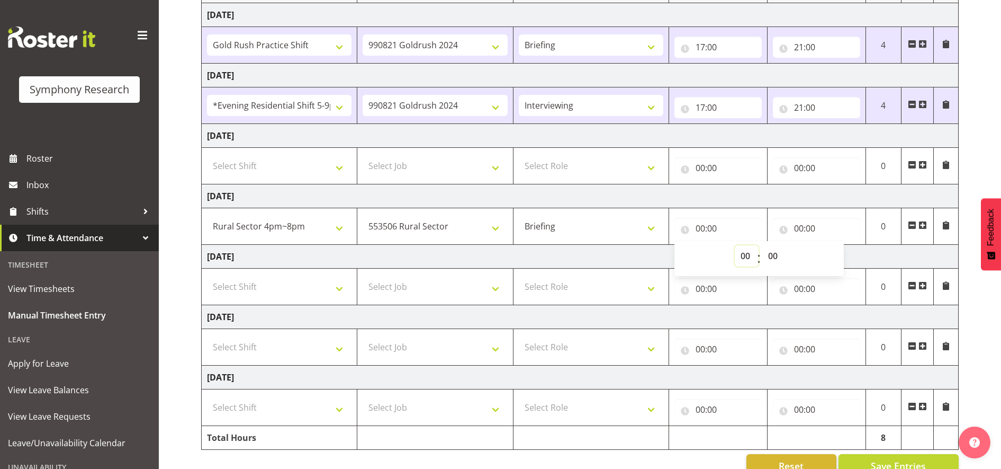
click at [748, 255] on select "00 01 02 03 04 05 06 07 08 09 10 11 12 13 14 15 16 17 18 19 20 21 22 23" at bounding box center [747, 255] width 24 height 21
select select "17"
click at [735, 245] on select "00 01 02 03 04 05 06 07 08 09 10 11 12 13 14 15 16 17 18 19 20 21 22 23" at bounding box center [747, 255] width 24 height 21
type input "17:00"
click at [796, 226] on input "00:00" at bounding box center [816, 228] width 87 height 21
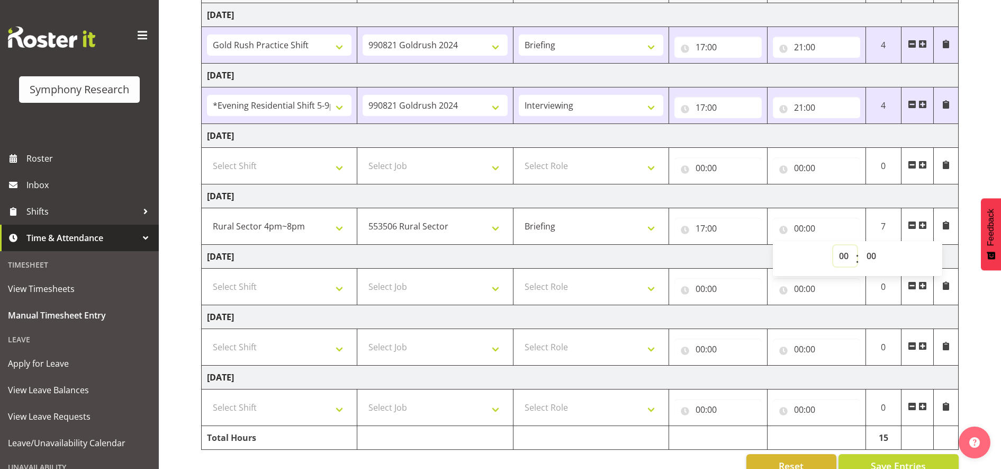
click at [842, 255] on select "00 01 02 03 04 05 06 07 08 09 10 11 12 13 14 15 16 17 18 19 20 21 22 23" at bounding box center [846, 255] width 24 height 21
select select "20"
click at [834, 245] on select "00 01 02 03 04 05 06 07 08 09 10 11 12 13 14 15 16 17 18 19 20 21 22 23" at bounding box center [846, 255] width 24 height 21
type input "20:00"
click at [894, 463] on span "Save Entries" at bounding box center [898, 466] width 55 height 14
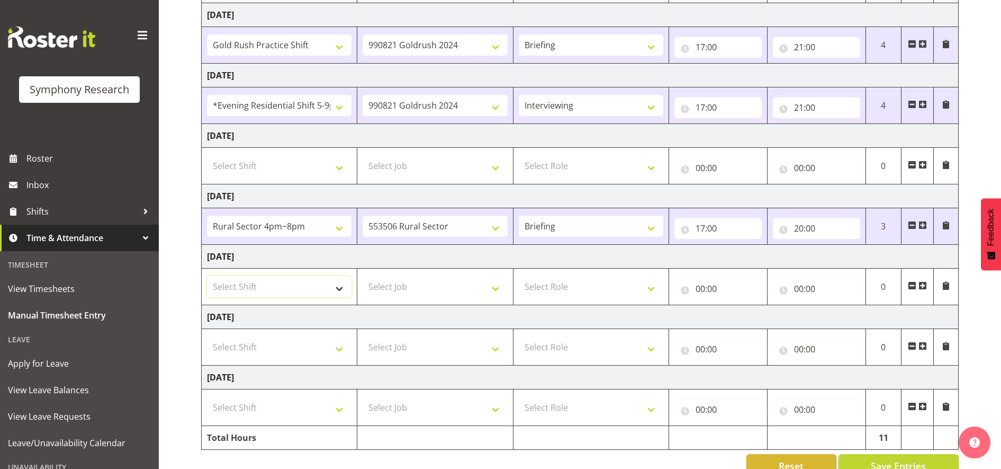
click at [335, 288] on select "Select Shift !!Weekend Residential (Roster IT Shift Label) *Business 9/10am ~ 4…" at bounding box center [279, 286] width 145 height 21
select select "81298"
click at [207, 276] on select "Select Shift !!Weekend Residential (Roster IT Shift Label) *Business 9/10am ~ 4…" at bounding box center [279, 286] width 145 height 21
click at [655, 223] on select "Briefing Interviewing" at bounding box center [591, 226] width 145 height 21
select select "47"
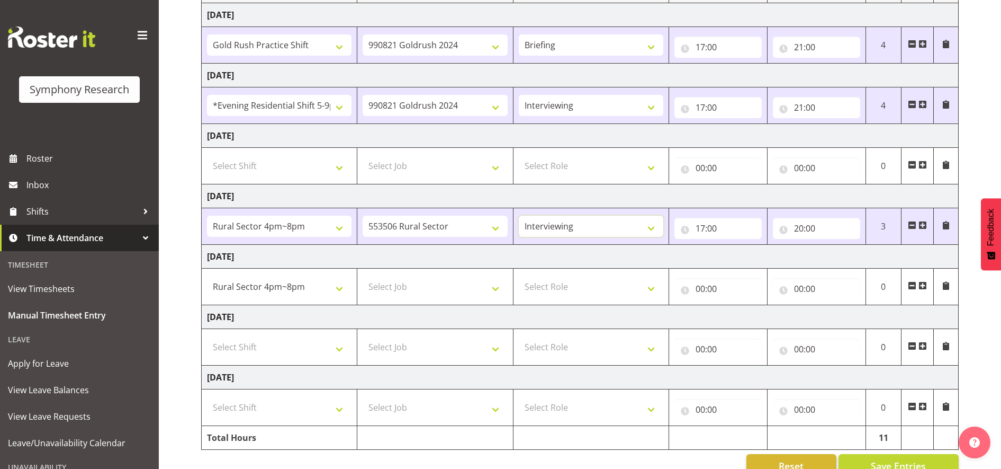
click at [519, 216] on select "Briefing Interviewing" at bounding box center [591, 226] width 145 height 21
click at [705, 228] on input "17:00" at bounding box center [718, 228] width 87 height 21
click at [748, 253] on select "00 01 02 03 04 05 06 07 08 09 10 11 12 13 14 15 16 17 18 19 20 21 22 23" at bounding box center [747, 255] width 24 height 21
select select "16"
click at [735, 245] on select "00 01 02 03 04 05 06 07 08 09 10 11 12 13 14 15 16 17 18 19 20 21 22 23" at bounding box center [747, 255] width 24 height 21
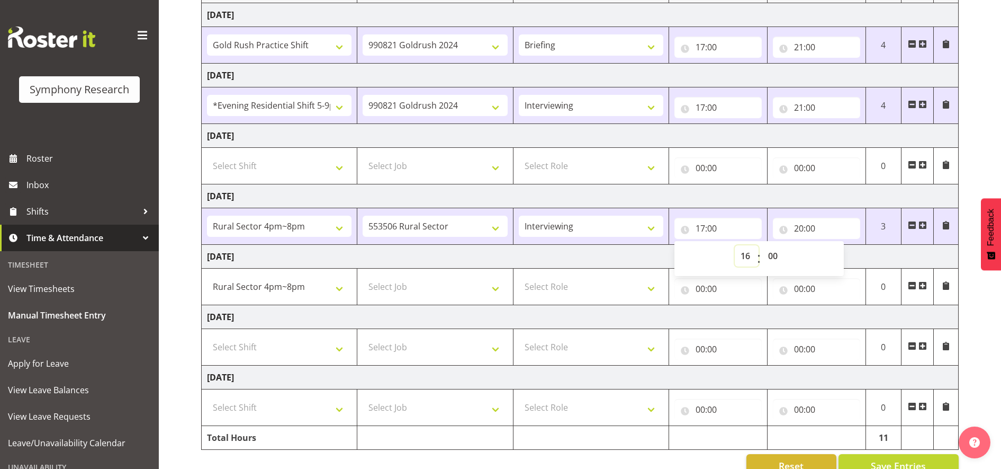
type input "16:00"
click at [698, 227] on input "16:00" at bounding box center [718, 228] width 87 height 21
click at [700, 226] on input "16:00" at bounding box center [718, 228] width 87 height 21
click at [743, 258] on select "00 01 02 03 04 05 06 07 08 09 10 11 12 13 14 15 16 17 18 19 20 21 22 23" at bounding box center [747, 255] width 24 height 21
select select "17"
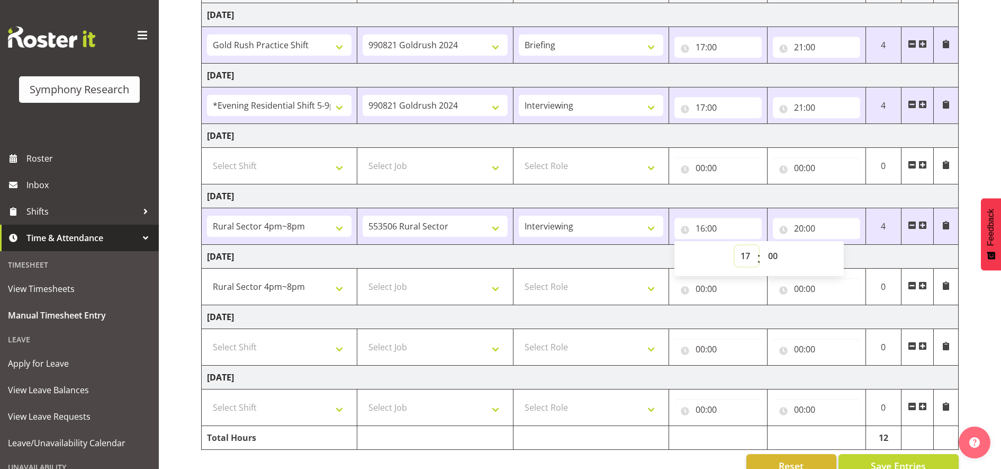
click at [735, 245] on select "00 01 02 03 04 05 06 07 08 09 10 11 12 13 14 15 16 17 18 19 20 21 22 23" at bounding box center [747, 255] width 24 height 21
type input "17:00"
click at [496, 289] on select "Select Job 550060 IF Admin 553492 World Poll Aus Wave 2 Main 2025 553493 World …" at bounding box center [435, 286] width 145 height 21
select select "10587"
click at [363, 276] on select "Select Job 550060 IF Admin 553492 World Poll Aus Wave 2 Main 2025 553493 World …" at bounding box center [435, 286] width 145 height 21
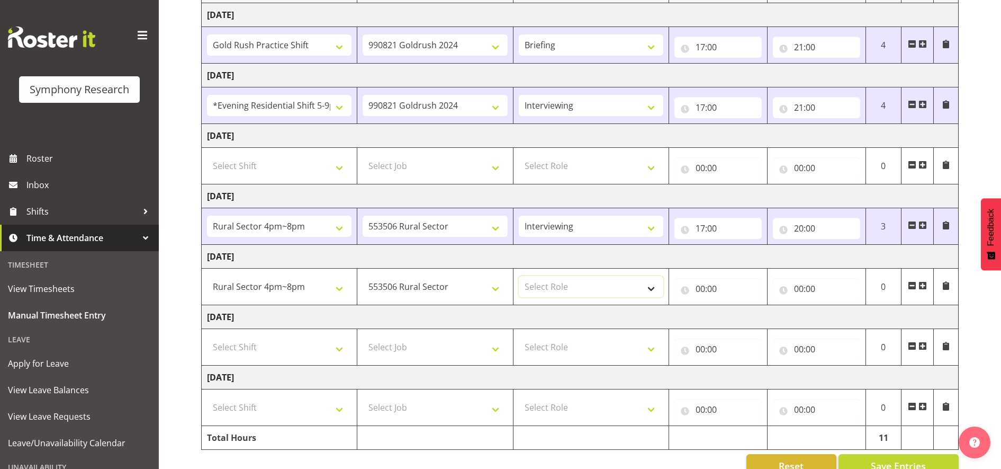
click at [655, 288] on select "Select Role Briefing Interviewing" at bounding box center [591, 286] width 145 height 21
select select "47"
click at [519, 276] on select "Select Role Briefing Interviewing" at bounding box center [591, 286] width 145 height 21
click at [704, 289] on input "00:00" at bounding box center [718, 288] width 87 height 21
click at [744, 319] on select "00 01 02 03 04 05 06 07 08 09 10 11 12 13 14 15 16 17 18 19 20 21 22 23" at bounding box center [747, 316] width 24 height 21
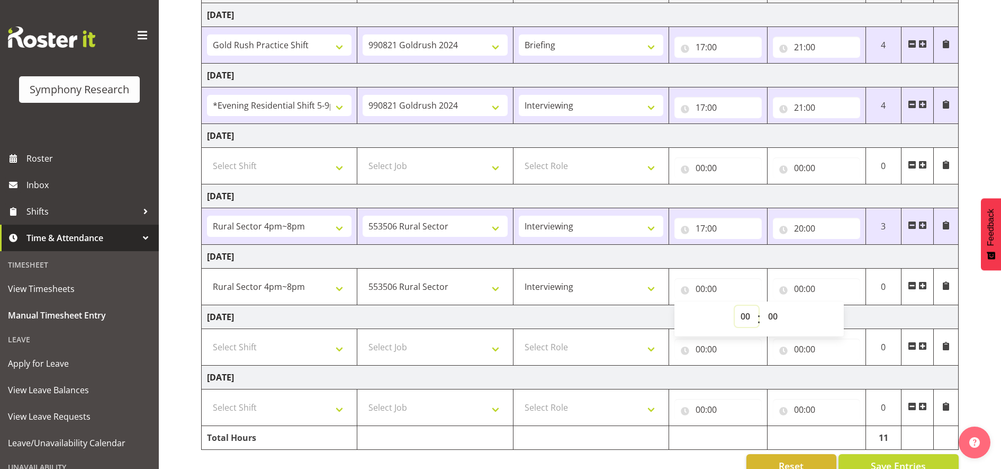
select select "16"
click at [735, 306] on select "00 01 02 03 04 05 06 07 08 09 10 11 12 13 14 15 16 17 18 19 20 21 22 23" at bounding box center [747, 316] width 24 height 21
type input "16:00"
click at [801, 285] on input "00:00" at bounding box center [816, 288] width 87 height 21
click at [844, 316] on select "00 01 02 03 04 05 06 07 08 09 10 11 12 13 14 15 16 17 18 19 20 21 22 23" at bounding box center [846, 316] width 24 height 21
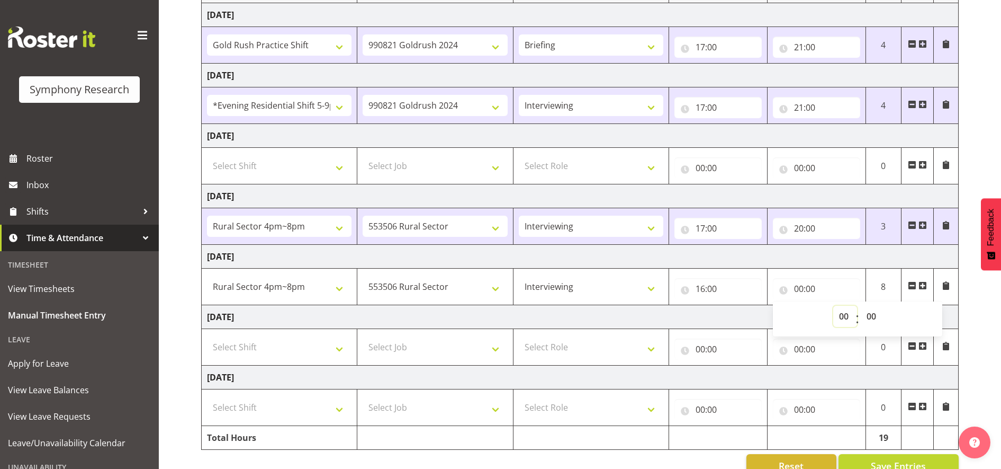
select select "20"
click at [834, 306] on select "00 01 02 03 04 05 06 07 08 09 10 11 12 13 14 15 16 17 18 19 20 21 22 23" at bounding box center [846, 316] width 24 height 21
type input "20:00"
click at [924, 463] on span "Save Entries" at bounding box center [898, 466] width 55 height 14
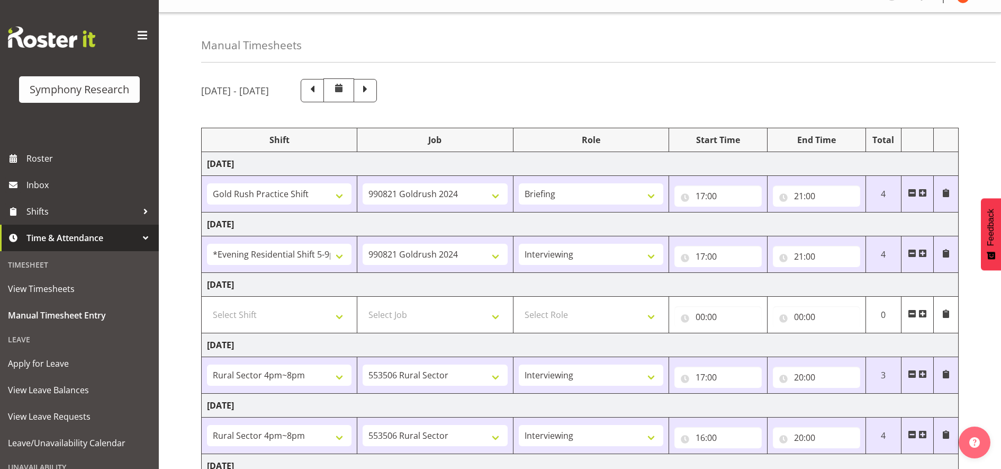
scroll to position [14, 0]
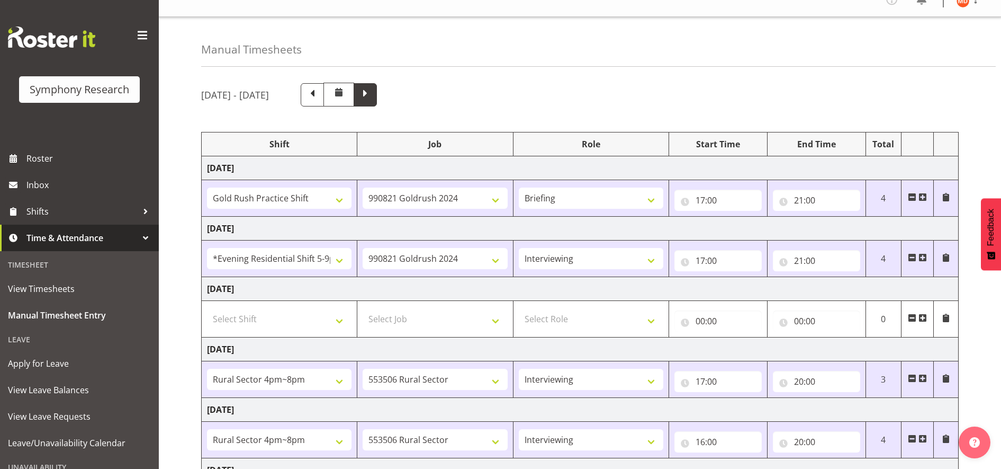
click at [372, 95] on span at bounding box center [366, 94] width 14 height 14
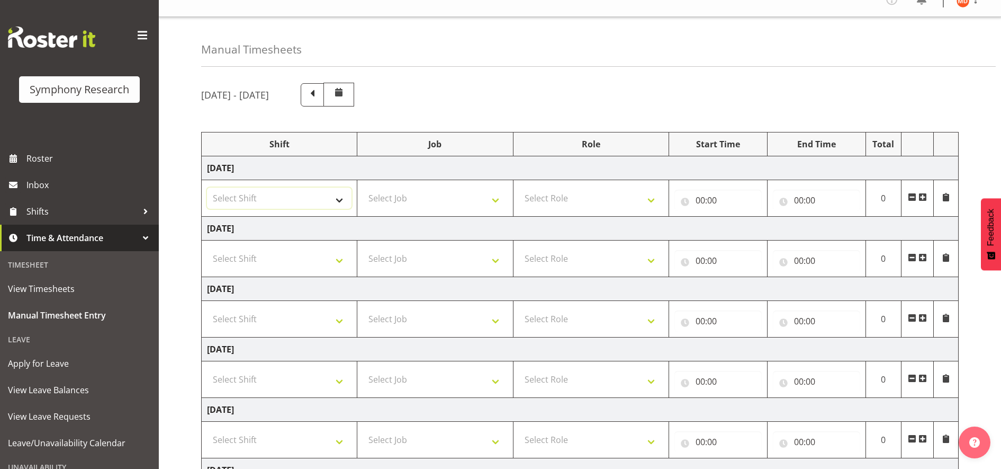
click at [340, 196] on select "Select Shift !!Weekend Residential (Roster IT Shift Label) *Business 9/10am ~ 4…" at bounding box center [279, 197] width 145 height 21
select select "81298"
click at [207, 187] on select "Select Shift !!Weekend Residential (Roster IT Shift Label) *Business 9/10am ~ 4…" at bounding box center [279, 197] width 145 height 21
click at [499, 200] on select "Select Job 550060 IF Admin 553492 World Poll Aus Wave 2 Main 2025 553493 World …" at bounding box center [435, 197] width 145 height 21
select select "10587"
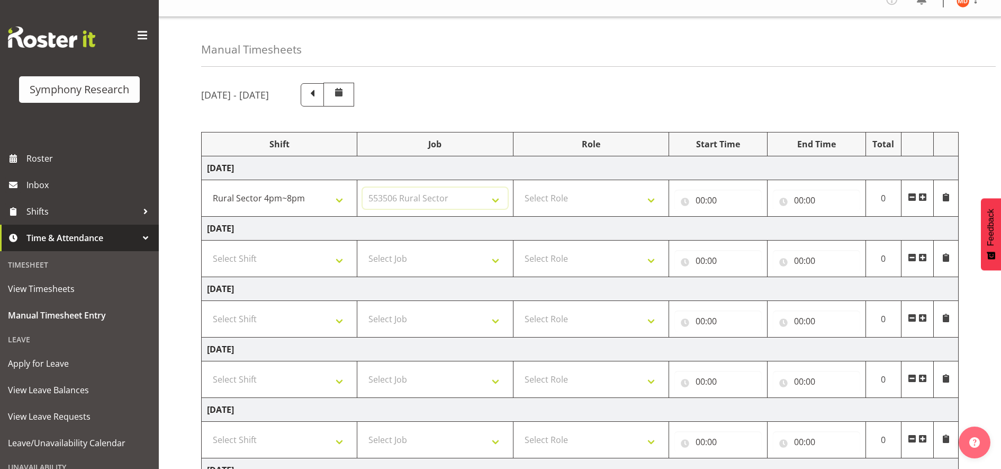
click at [363, 187] on select "Select Job 550060 IF Admin 553492 World Poll Aus Wave 2 Main 2025 553493 World …" at bounding box center [435, 197] width 145 height 21
click at [648, 198] on select "Select Role Briefing Interviewing" at bounding box center [591, 197] width 145 height 21
select select "47"
click at [519, 187] on select "Select Role Briefing Interviewing" at bounding box center [591, 197] width 145 height 21
click at [720, 198] on input "00:00" at bounding box center [718, 200] width 87 height 21
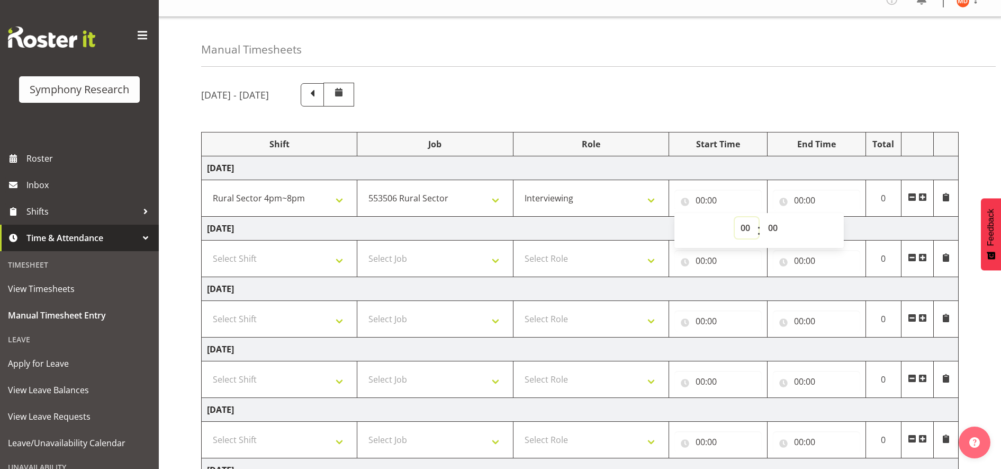
click at [746, 228] on select "00 01 02 03 04 05 06 07 08 09 10 11 12 13 14 15 16 17 18 19 20 21 22 23" at bounding box center [747, 227] width 24 height 21
select select "16"
click at [735, 217] on select "00 01 02 03 04 05 06 07 08 09 10 11 12 13 14 15 16 17 18 19 20 21 22 23" at bounding box center [747, 227] width 24 height 21
type input "16:00"
click at [794, 201] on input "00:00" at bounding box center [816, 200] width 87 height 21
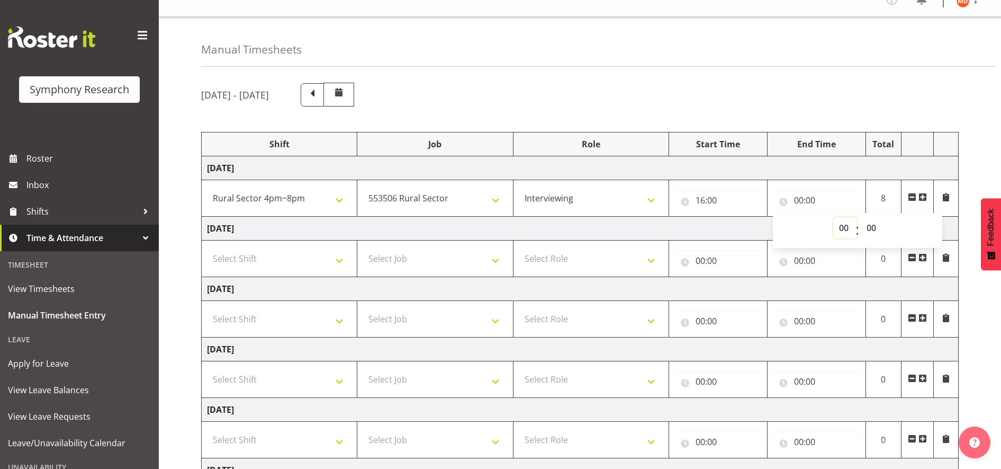
click at [843, 228] on select "00 01 02 03 04 05 06 07 08 09 10 11 12 13 14 15 16 17 18 19 20 21 22 23" at bounding box center [846, 227] width 24 height 21
select select "20"
click at [834, 217] on select "00 01 02 03 04 05 06 07 08 09 10 11 12 13 14 15 16 17 18 19 20 21 22 23" at bounding box center [846, 227] width 24 height 21
type input "20:00"
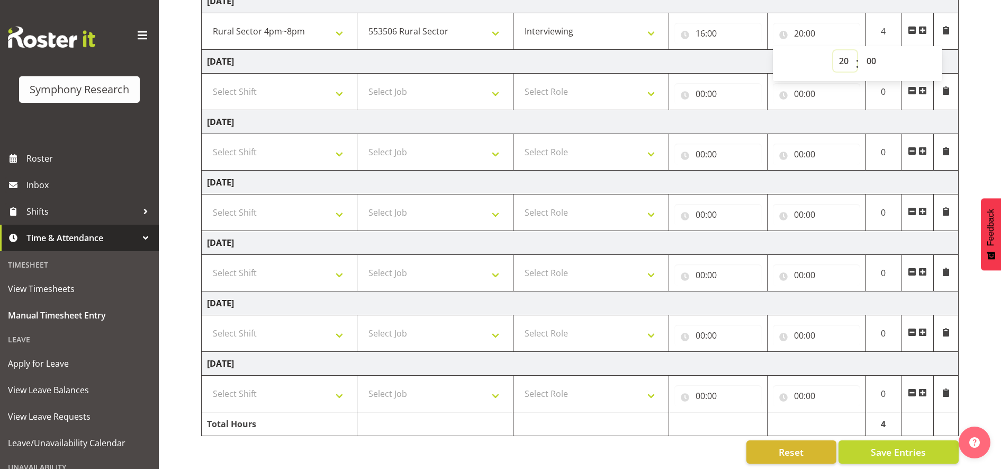
scroll to position [194, 0]
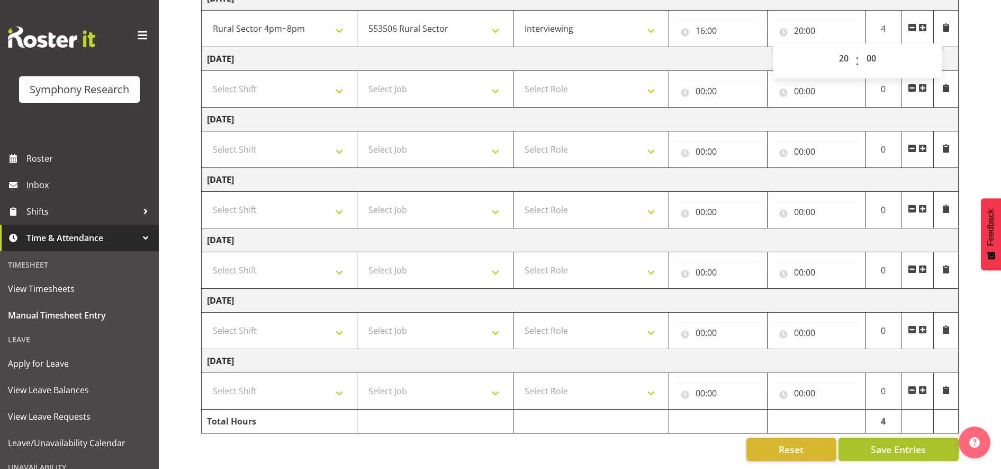
click at [916, 442] on span "Save Entries" at bounding box center [898, 449] width 55 height 14
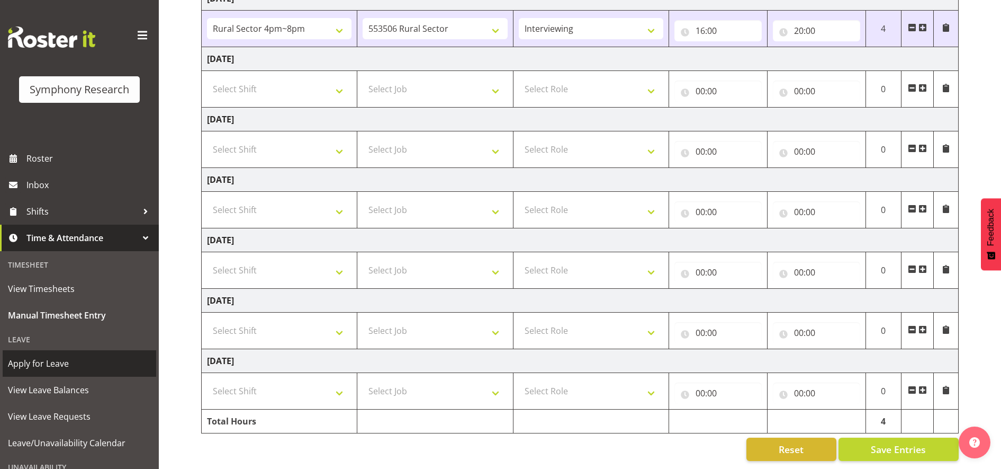
click at [90, 366] on span "Apply for Leave" at bounding box center [79, 363] width 143 height 16
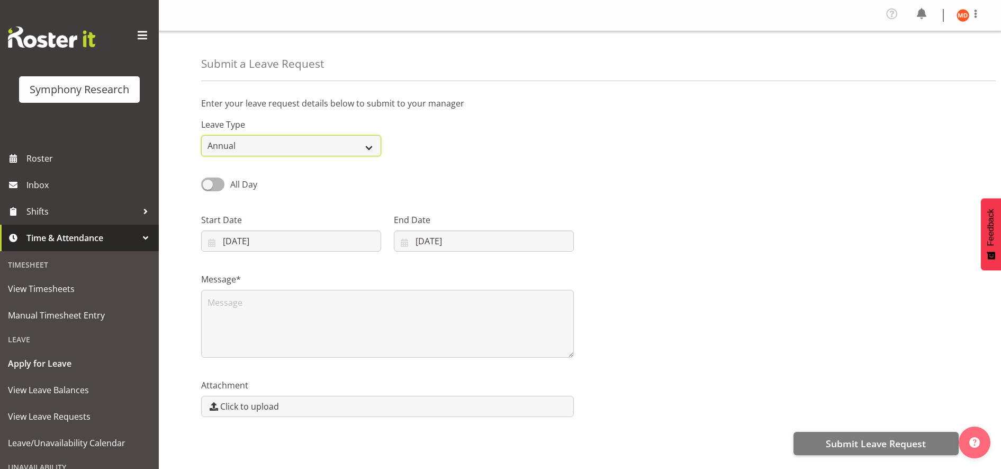
click at [371, 146] on select "Annual Sick Leave Without Pay Bereavement Domestic Violence Parental Jury Servi…" at bounding box center [291, 145] width 180 height 21
select select "Other"
click at [201, 135] on select "Annual Sick Leave Without Pay Bereavement Domestic Violence Parental Jury Servi…" at bounding box center [291, 145] width 180 height 21
click at [218, 187] on span at bounding box center [212, 183] width 23 height 13
click at [208, 187] on input "All Day" at bounding box center [204, 184] width 7 height 7
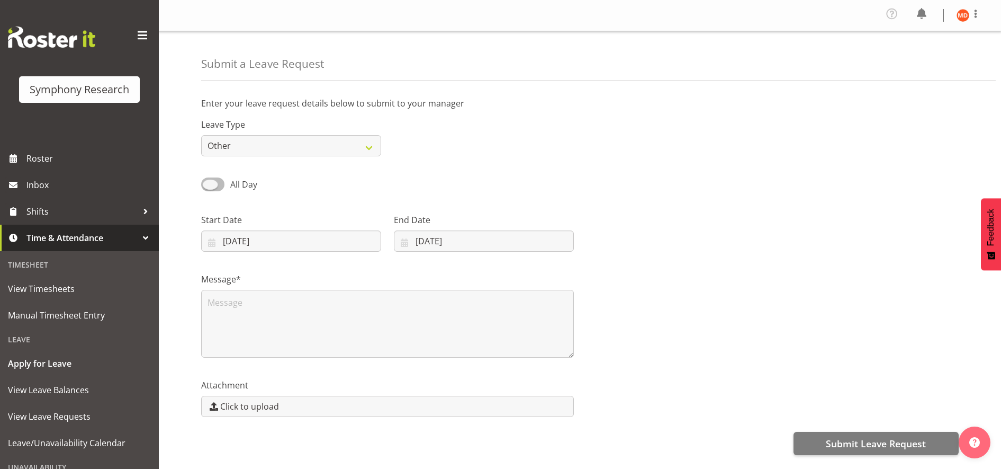
checkbox input "true"
click at [214, 245] on input "10/09/2025" at bounding box center [291, 240] width 180 height 21
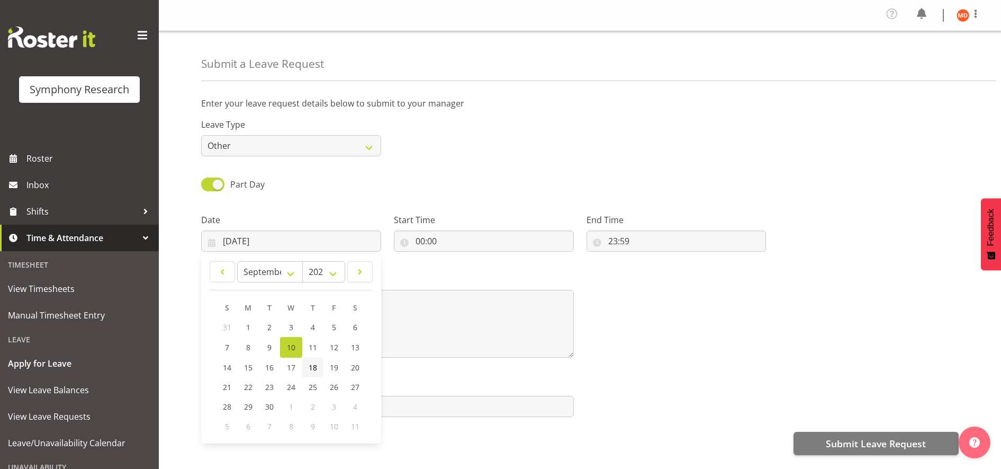
click at [312, 368] on span "18" at bounding box center [313, 367] width 8 height 10
type input "18/09/2025"
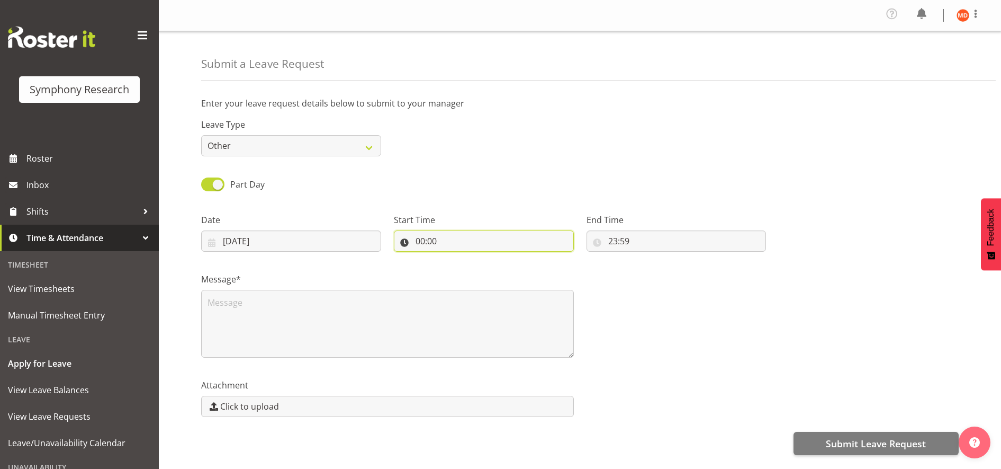
click at [422, 241] on input "00:00" at bounding box center [484, 240] width 180 height 21
click at [467, 266] on select "00 01 02 03 04 05 06 07 08 09 10 11 12 13 14 15 16 17 18 19 20 21 22 23" at bounding box center [466, 268] width 24 height 21
select select "9"
click at [454, 258] on select "00 01 02 03 04 05 06 07 08 09 10 11 12 13 14 15 16 17 18 19 20 21 22 23" at bounding box center [466, 268] width 24 height 21
type input "09:00"
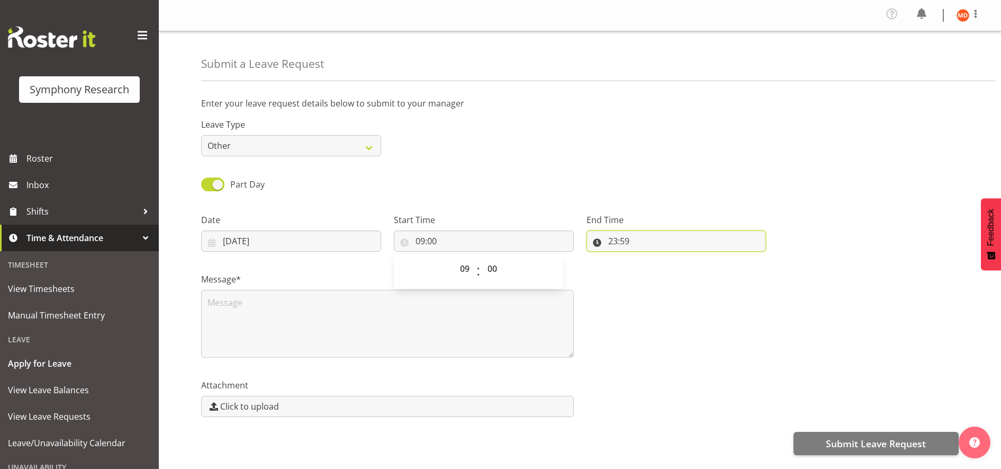
click at [613, 243] on input "23:59" at bounding box center [677, 240] width 180 height 21
click at [571, 265] on div "Message*" at bounding box center [388, 311] width 386 height 106
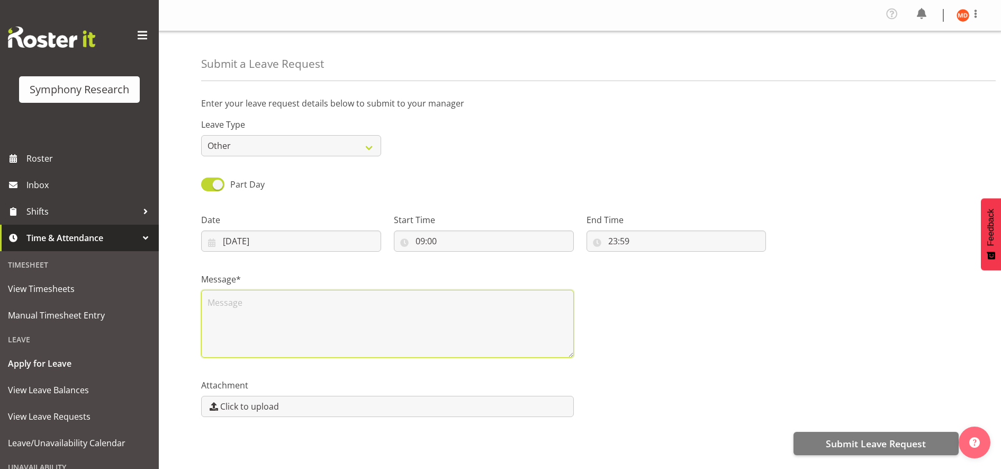
click at [417, 315] on textarea at bounding box center [387, 324] width 373 height 68
drag, startPoint x: 369, startPoint y: 306, endPoint x: 169, endPoint y: 293, distance: 199.5
click at [169, 293] on div "Submit a Leave Request Enter your leave request details below to submit to your…" at bounding box center [580, 271] width 843 height 481
type textarea "Prior commitment"
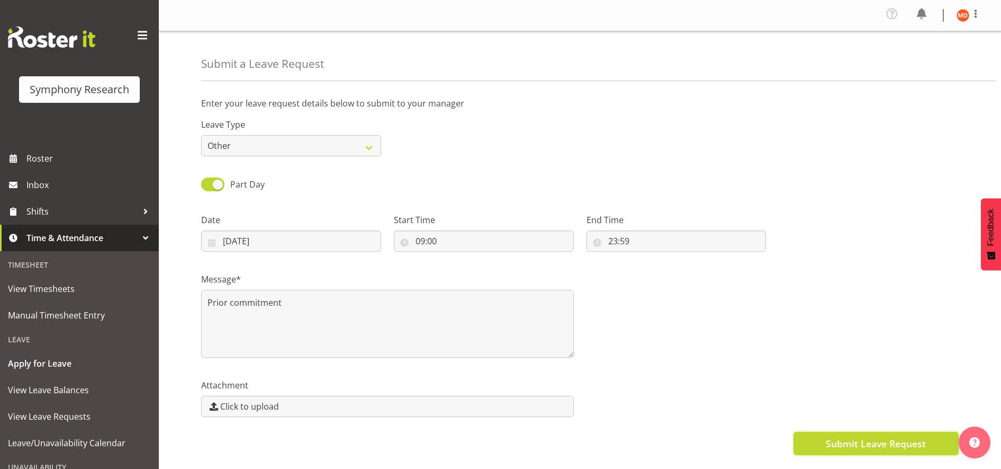
click at [860, 443] on span "Submit Leave Request" at bounding box center [876, 443] width 100 height 14
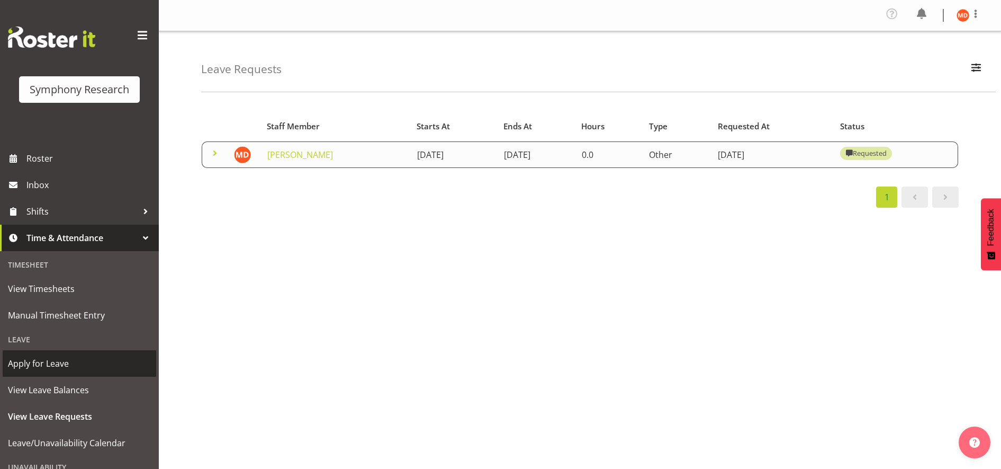
click at [96, 360] on span "Apply for Leave" at bounding box center [79, 363] width 143 height 16
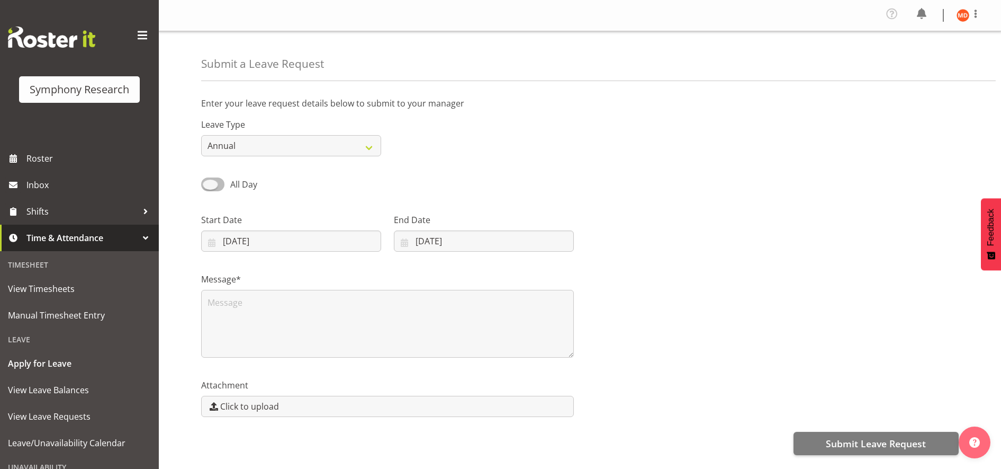
click at [217, 185] on span at bounding box center [212, 183] width 23 height 13
click at [208, 185] on input "All Day" at bounding box center [204, 184] width 7 height 7
checkbox input "true"
click at [237, 243] on input "[DATE]" at bounding box center [291, 240] width 180 height 21
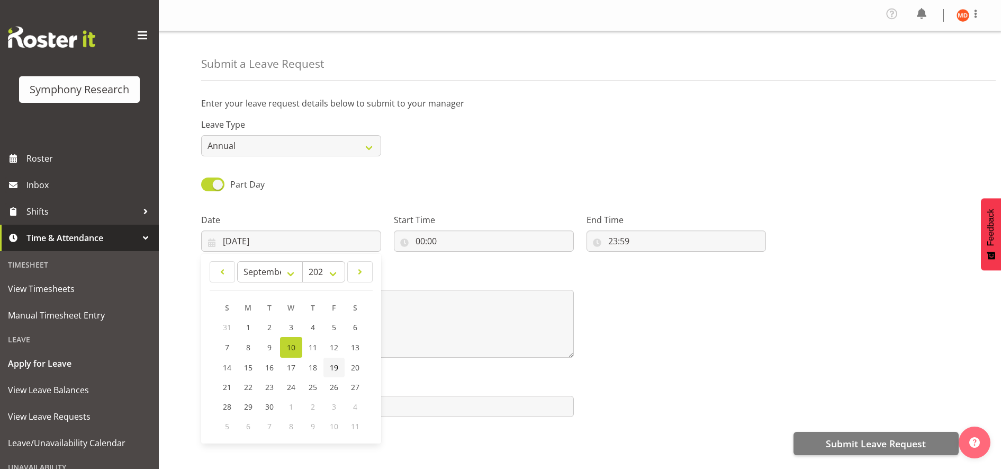
click at [338, 363] on link "19" at bounding box center [334, 367] width 21 height 20
type input "[DATE]"
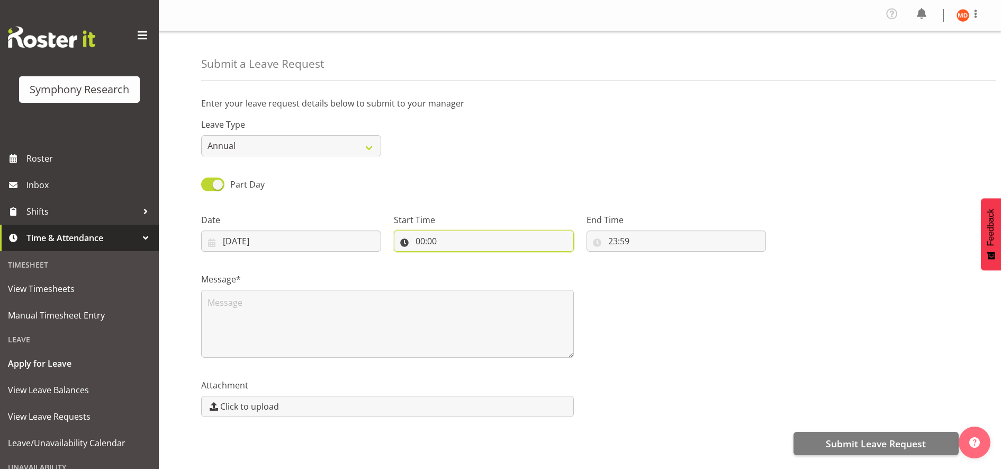
click at [431, 245] on input "00:00" at bounding box center [484, 240] width 180 height 21
click at [462, 266] on select "00 01 02 03 04 05 06 07 08 09 10 11 12 13 14 15 16 17 18 19 20 21 22 23" at bounding box center [466, 268] width 24 height 21
select select "9"
click at [454, 258] on select "00 01 02 03 04 05 06 07 08 09 10 11 12 13 14 15 16 17 18 19 20 21 22 23" at bounding box center [466, 268] width 24 height 21
type input "09:00"
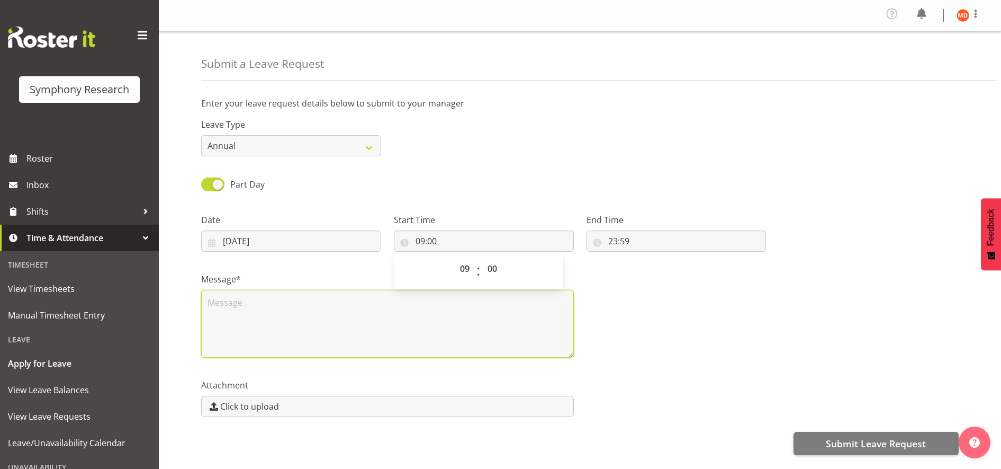
click at [307, 300] on textarea at bounding box center [387, 324] width 373 height 68
type textarea "My birthday"
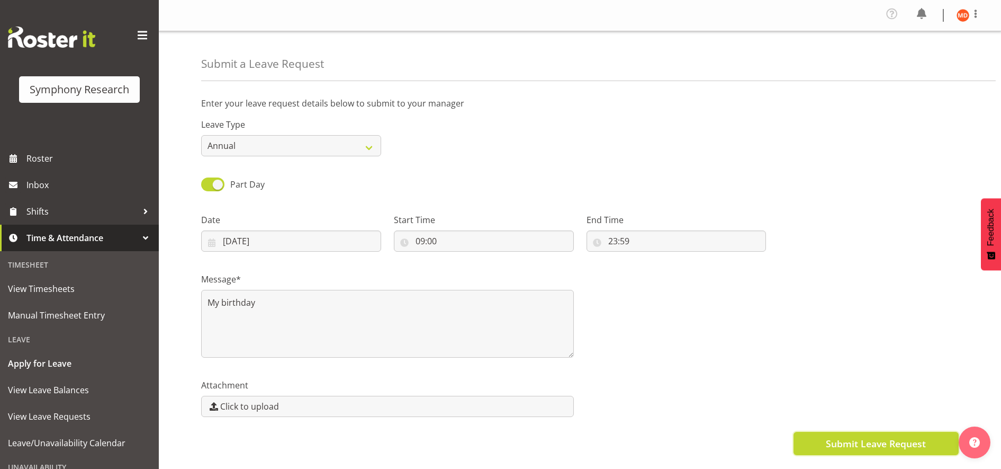
click at [821, 433] on button "Submit Leave Request" at bounding box center [876, 443] width 165 height 23
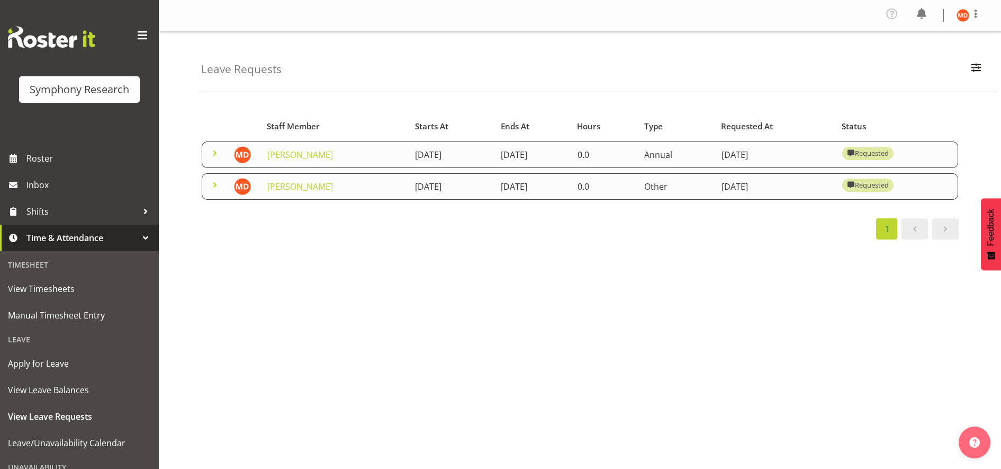
click at [680, 362] on div "Starts At Type Requested At Status Staff Member Starts At Ends At Hours Type Re…" at bounding box center [601, 312] width 800 height 424
click at [85, 209] on span "Shifts" at bounding box center [81, 211] width 111 height 16
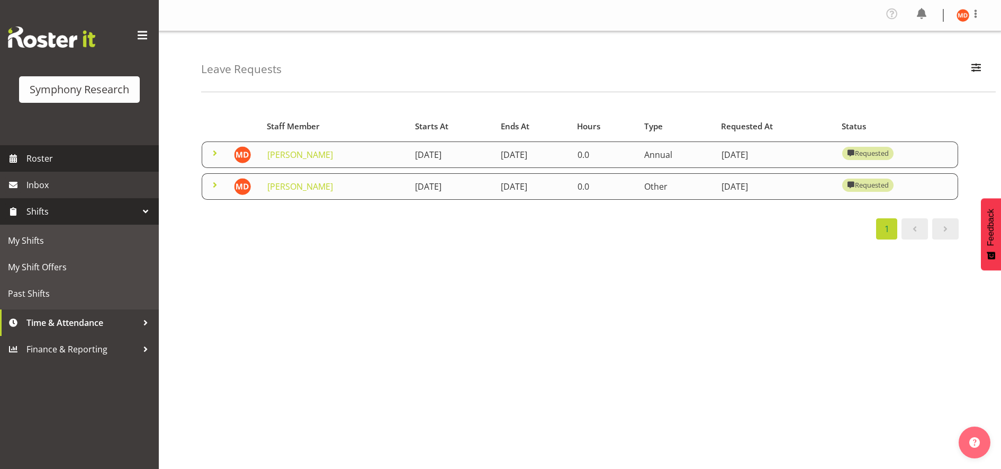
click at [98, 159] on span "Roster" at bounding box center [89, 158] width 127 height 16
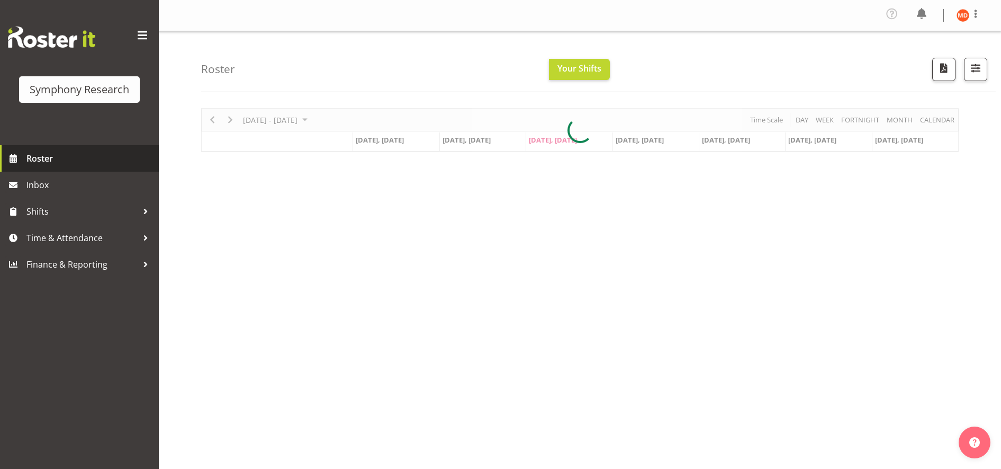
click at [98, 159] on span "Roster" at bounding box center [89, 158] width 127 height 16
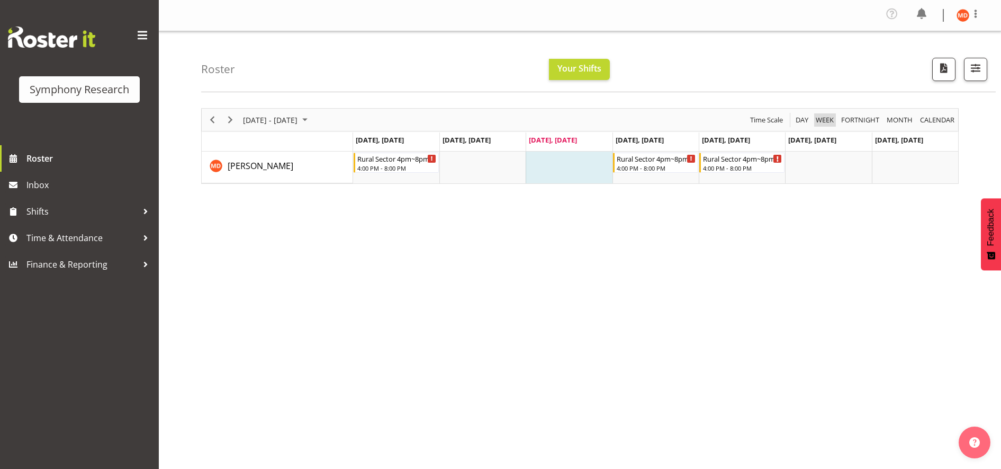
click at [829, 120] on span "Week" at bounding box center [825, 119] width 20 height 13
click at [134, 206] on span "Shifts" at bounding box center [81, 211] width 111 height 16
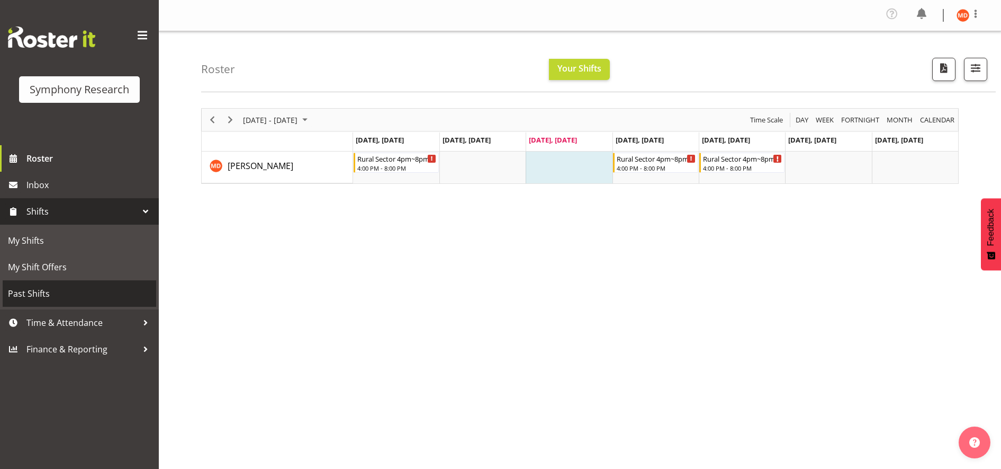
click at [83, 298] on span "Past Shifts" at bounding box center [79, 293] width 143 height 16
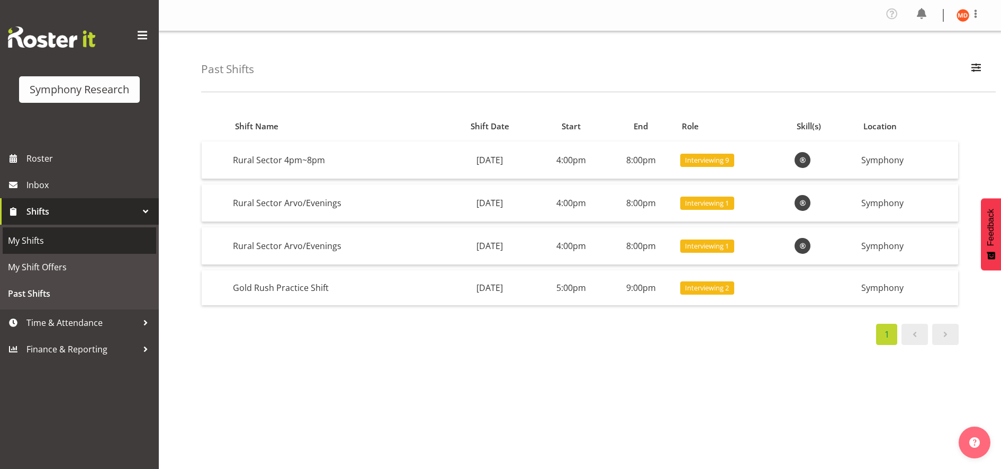
click at [96, 238] on span "My Shifts" at bounding box center [79, 240] width 143 height 16
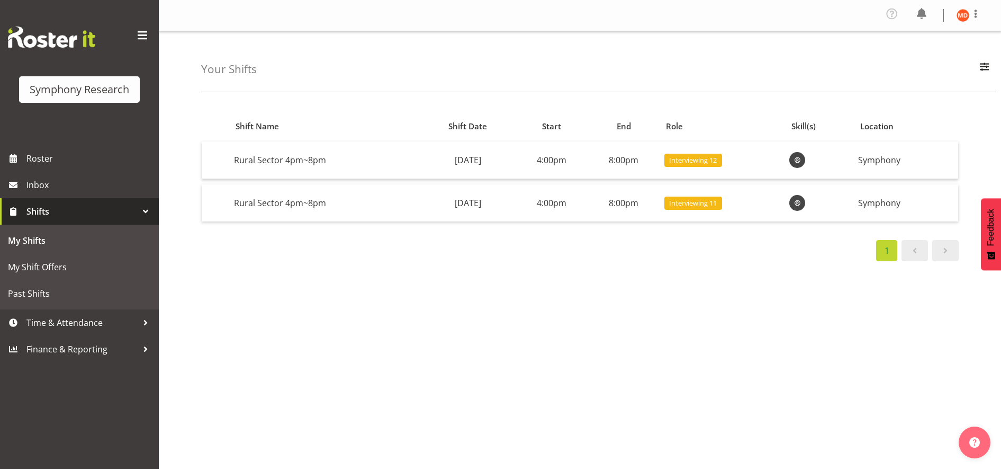
click at [107, 208] on span "Shifts" at bounding box center [81, 211] width 111 height 16
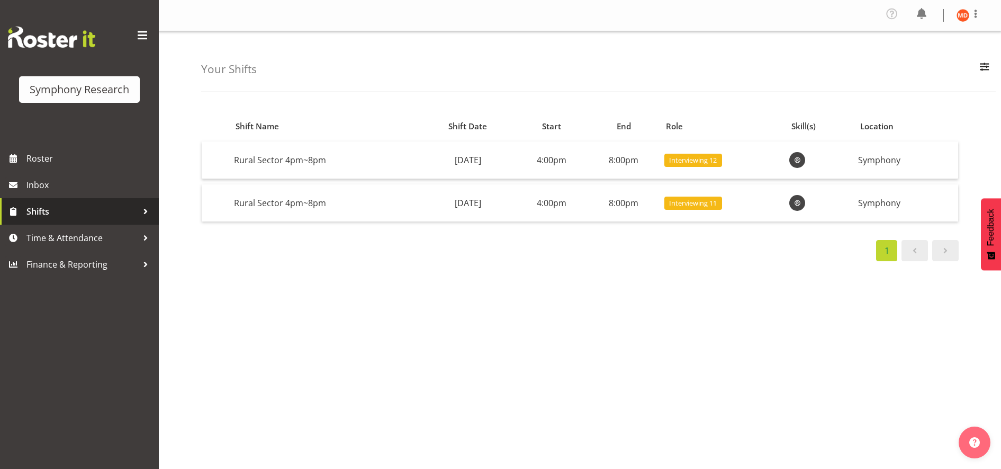
click at [118, 208] on span "Shifts" at bounding box center [81, 211] width 111 height 16
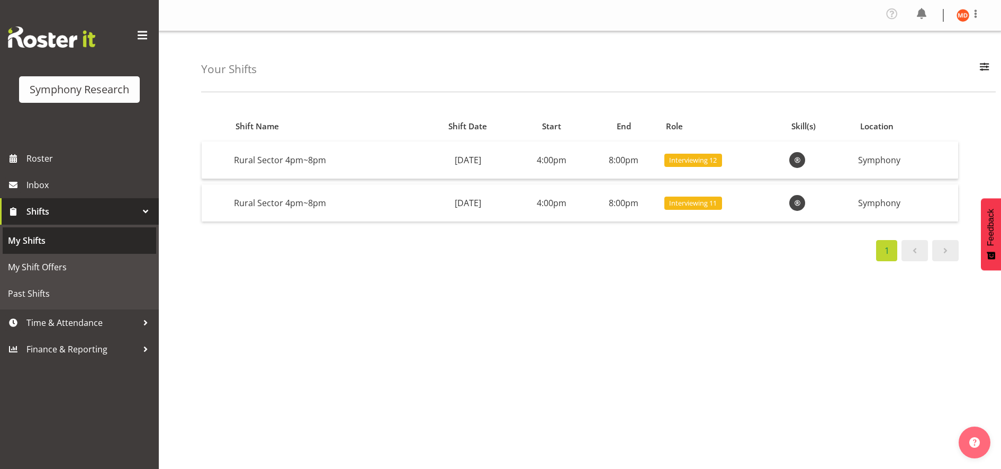
click at [116, 236] on span "My Shifts" at bounding box center [79, 240] width 143 height 16
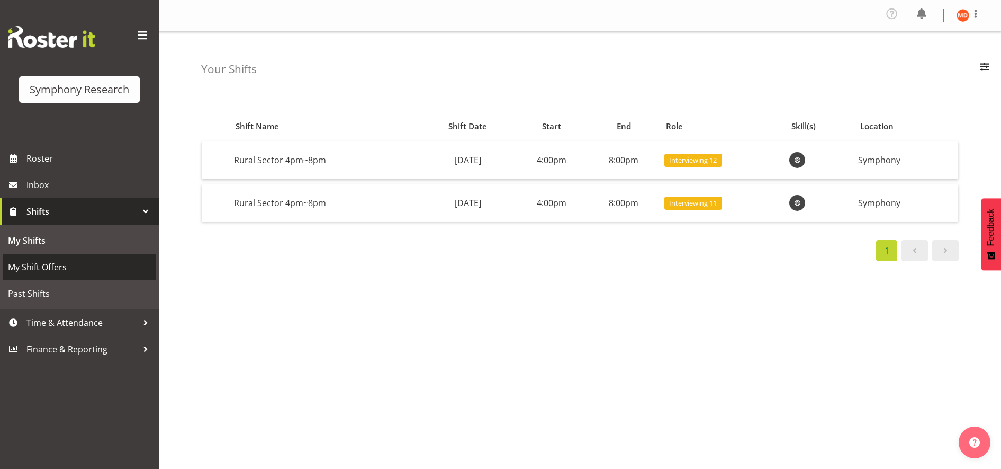
click at [101, 266] on span "My Shift Offers" at bounding box center [79, 267] width 143 height 16
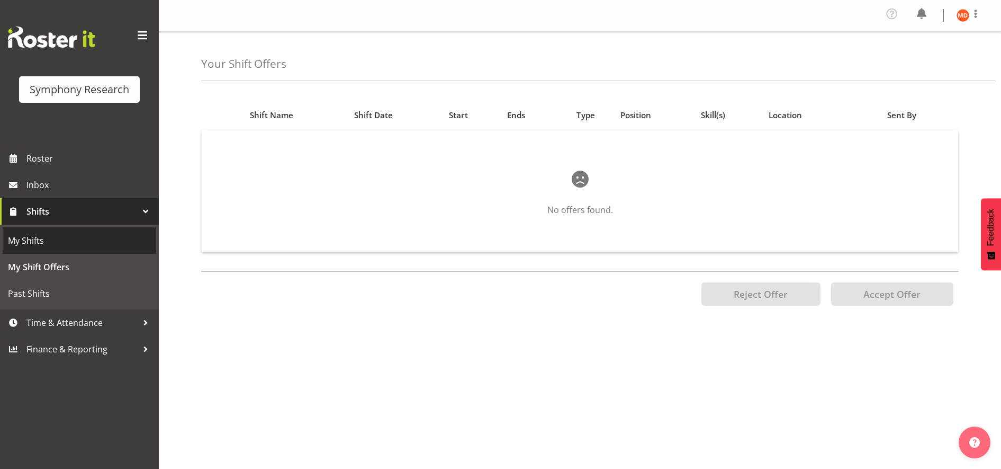
click at [100, 230] on link "My Shifts" at bounding box center [80, 240] width 154 height 26
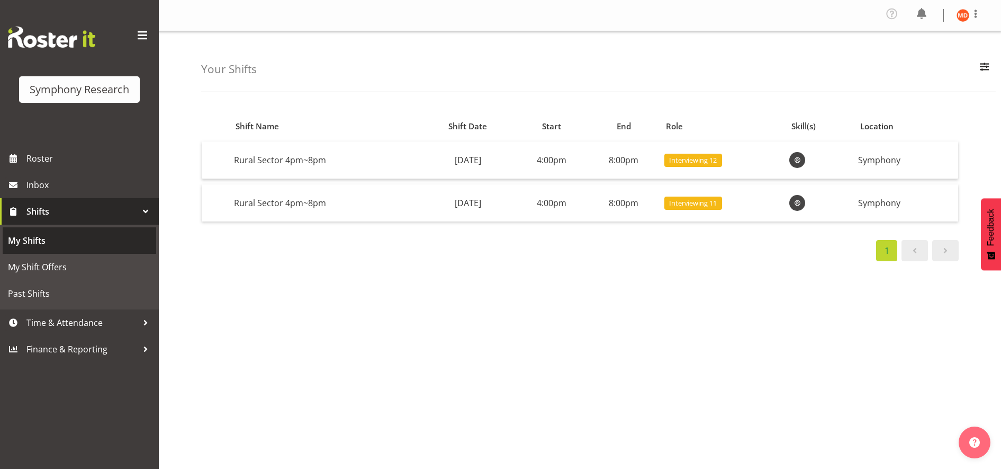
click at [98, 245] on span "My Shifts" at bounding box center [79, 240] width 143 height 16
click at [1000, 228] on button "Feedback" at bounding box center [991, 234] width 20 height 72
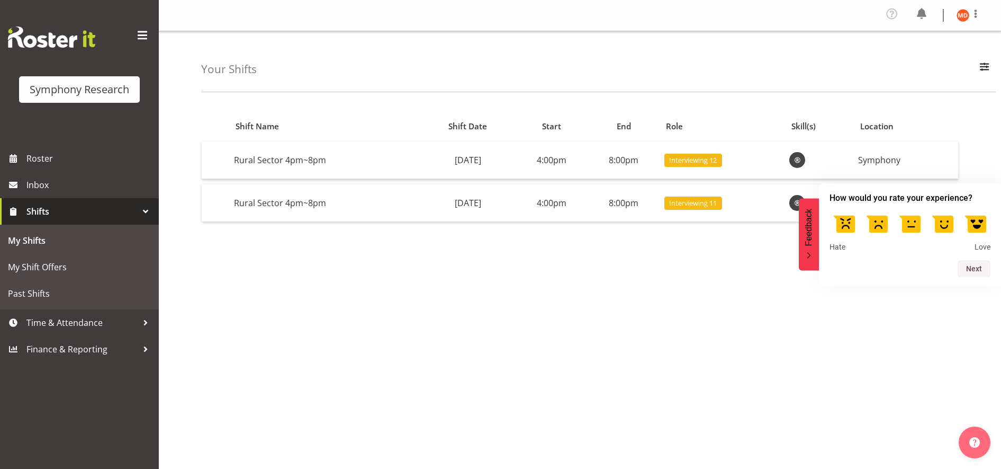
click at [694, 256] on div "1" at bounding box center [580, 250] width 758 height 21
click at [640, 156] on td "8:00pm" at bounding box center [624, 160] width 72 height 38
click at [115, 157] on span "Roster" at bounding box center [89, 158] width 127 height 16
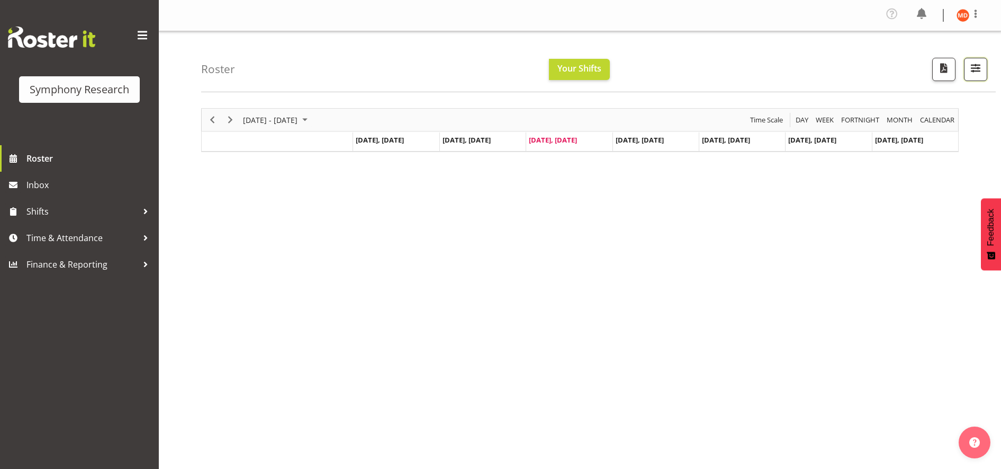
click at [978, 65] on span "button" at bounding box center [976, 68] width 14 height 14
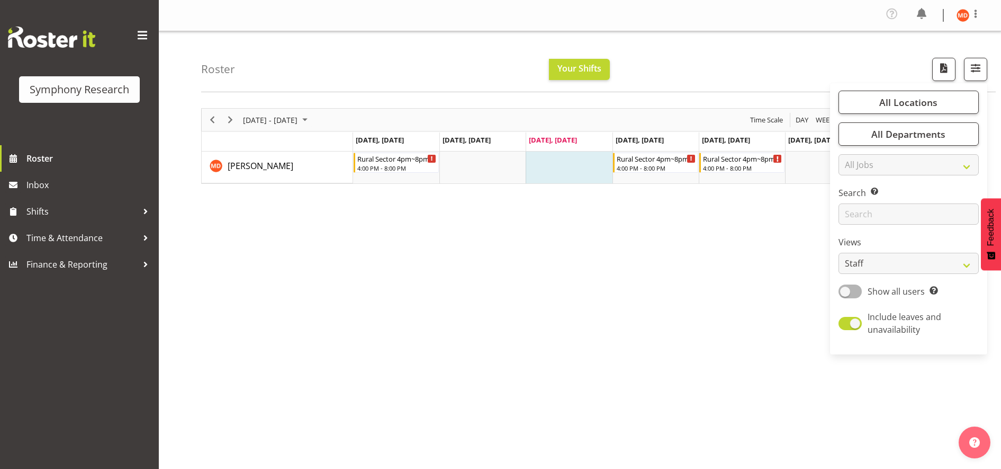
click at [770, 223] on div "[DATE] - [DATE] [DATE] Day Week Fortnight Month calendar Month Agenda Time Scal…" at bounding box center [601, 312] width 800 height 424
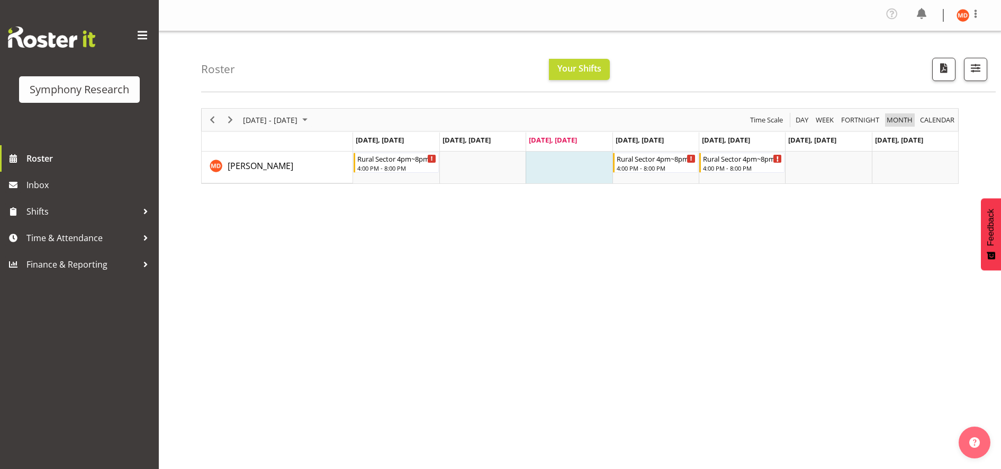
click at [906, 117] on span "Month" at bounding box center [900, 119] width 28 height 13
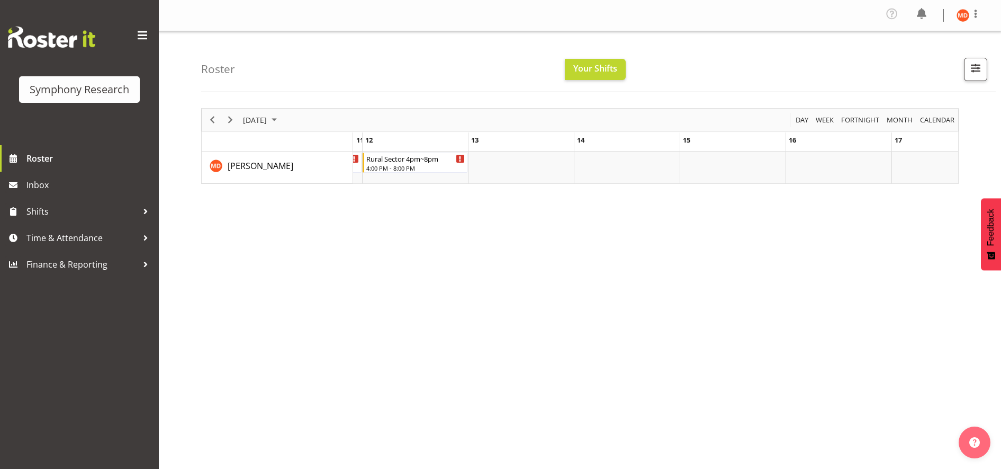
click at [921, 137] on td "17" at bounding box center [945, 141] width 106 height 19
click at [899, 136] on span "17" at bounding box center [898, 140] width 7 height 10
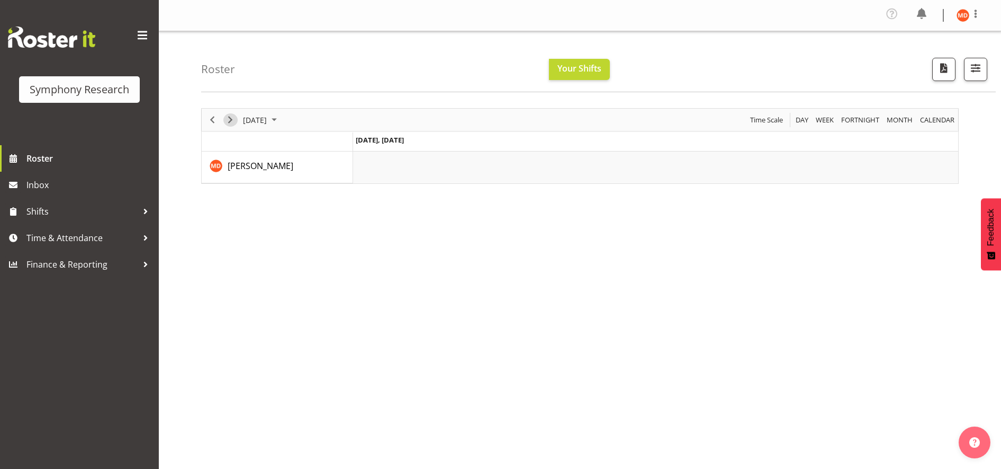
click at [231, 118] on span "Next" at bounding box center [230, 119] width 13 height 13
click at [211, 116] on span "Previous" at bounding box center [212, 119] width 13 height 13
click at [767, 120] on span "Time Scale" at bounding box center [766, 119] width 35 height 13
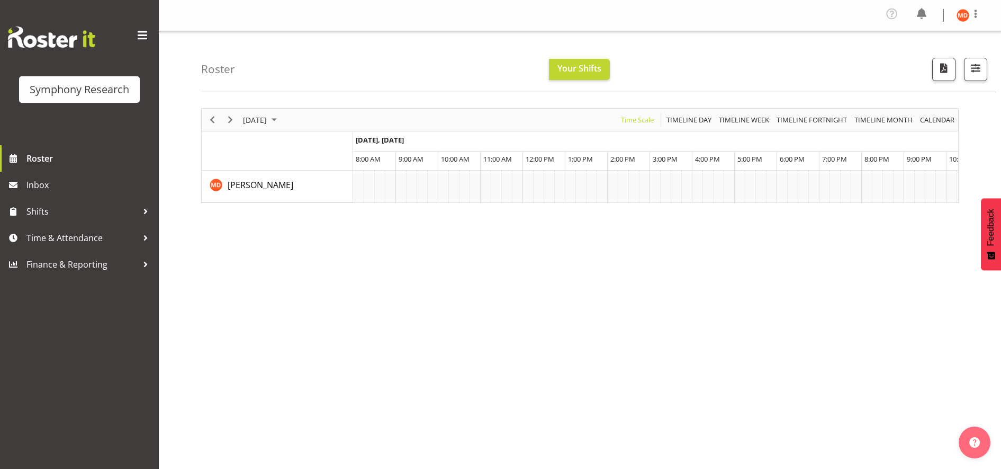
click at [694, 167] on td "4:00 PM" at bounding box center [697, 160] width 11 height 19
click at [700, 158] on span "4:00 PM" at bounding box center [707, 159] width 25 height 10
click at [698, 183] on td "Timeline Day of September 17, 2025" at bounding box center [697, 187] width 11 height 32
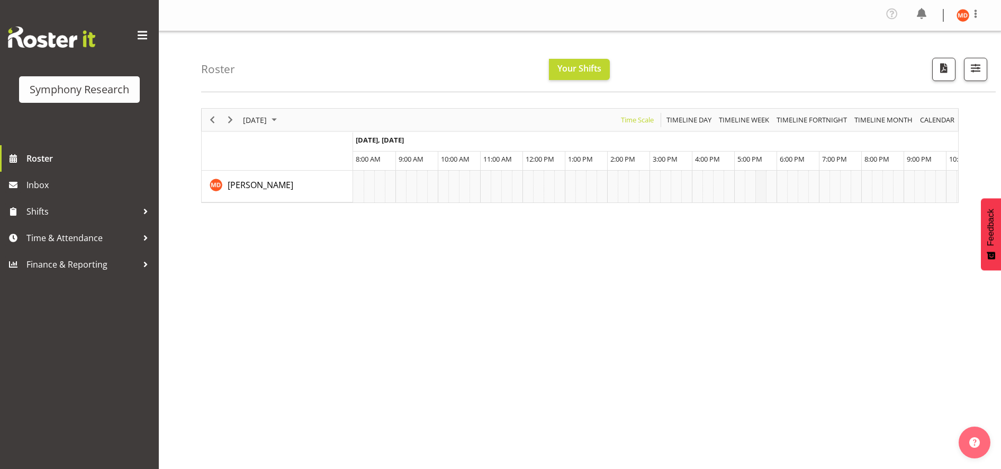
click at [758, 192] on td "Timeline Day of September 17, 2025" at bounding box center [761, 187] width 11 height 32
click at [710, 159] on span "4:00 PM" at bounding box center [707, 159] width 25 height 10
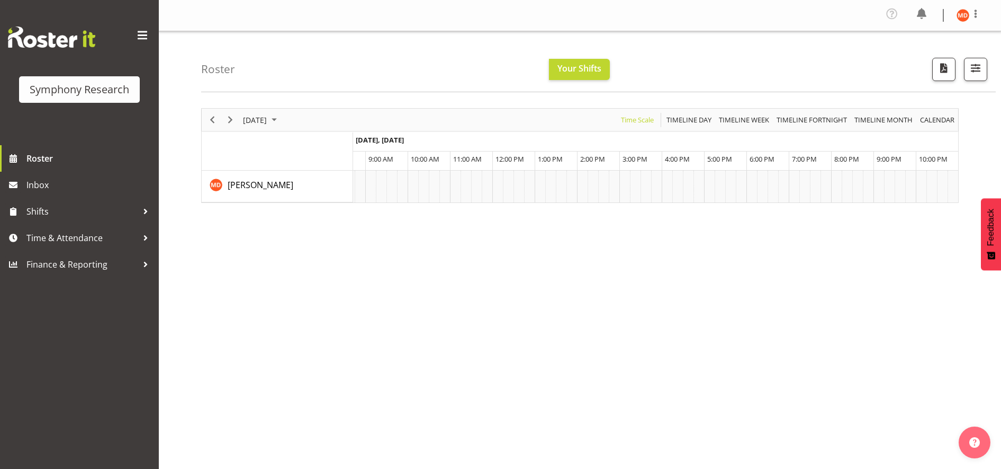
drag, startPoint x: 680, startPoint y: 160, endPoint x: 772, endPoint y: 150, distance: 92.2
click at [772, 150] on tbody "[DATE], [DATE] 8:00 AM 9:00 AM 10:00 AM 11:00 AM 12:00 PM 1:00 PM 2:00 PM 3:00 …" at bounding box center [640, 151] width 635 height 38
click at [573, 64] on span "Your Shifts" at bounding box center [580, 68] width 44 height 12
click at [678, 160] on span "4:00 PM" at bounding box center [677, 159] width 25 height 10
click at [99, 236] on span "Time & Attendance" at bounding box center [81, 238] width 111 height 16
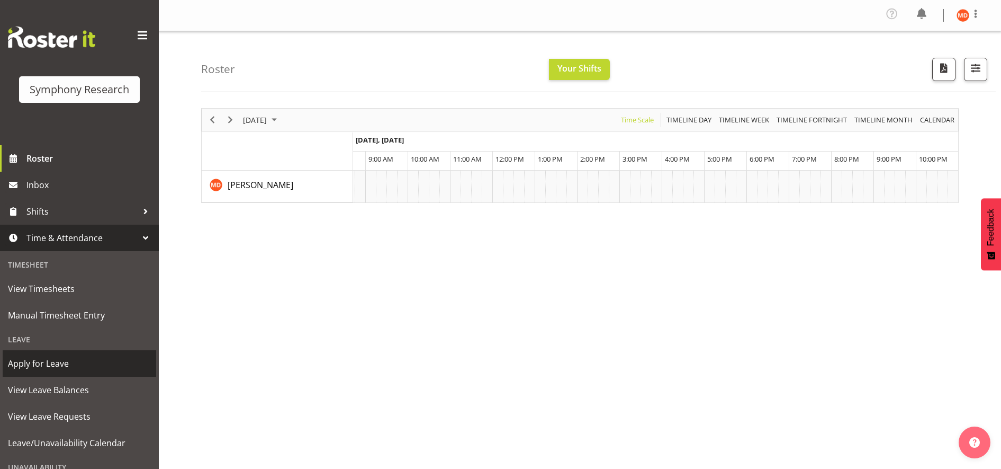
click at [75, 365] on span "Apply for Leave" at bounding box center [79, 363] width 143 height 16
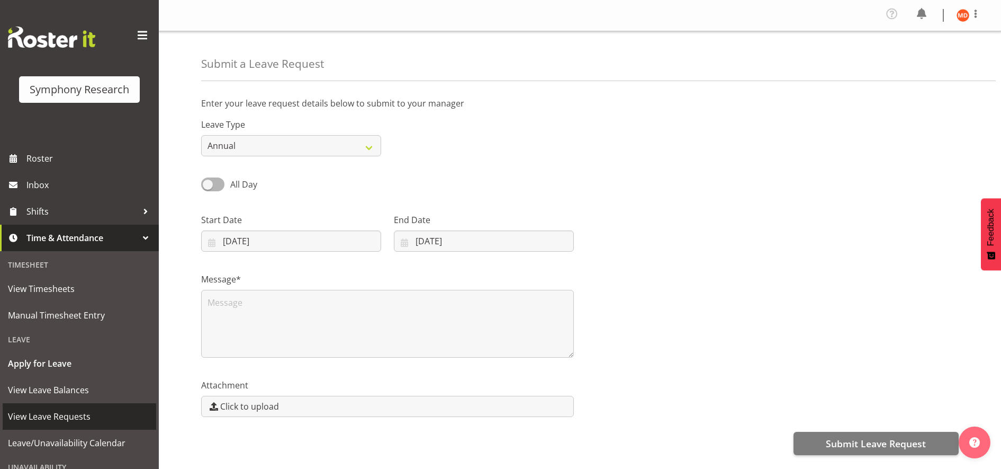
click at [105, 424] on span "View Leave Requests" at bounding box center [79, 416] width 143 height 16
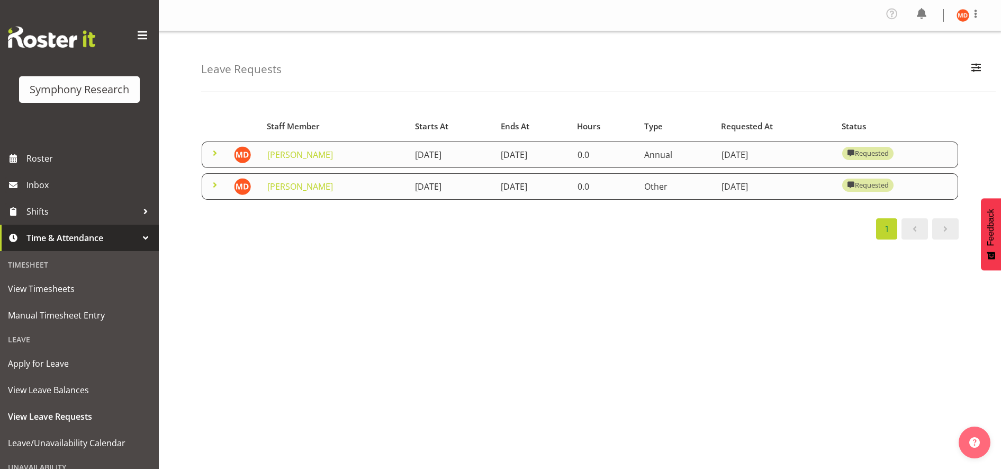
click at [215, 154] on span at bounding box center [215, 153] width 13 height 13
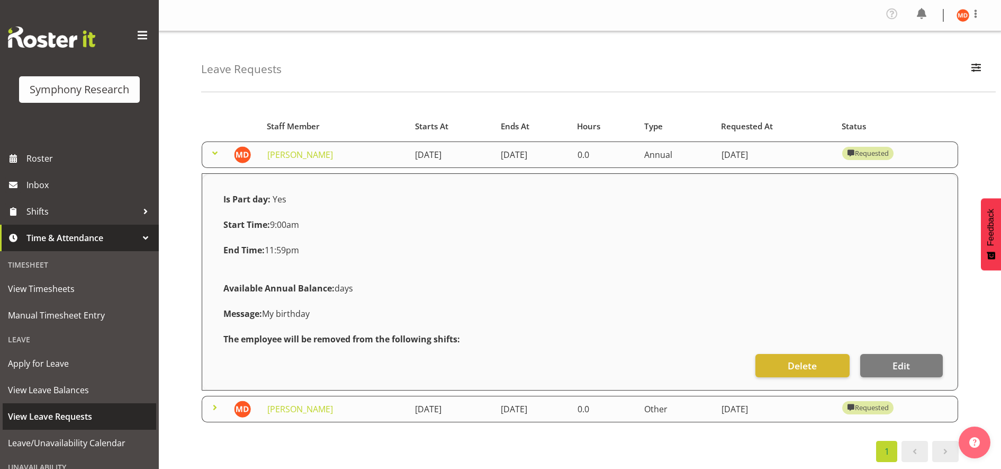
click at [98, 414] on span "View Leave Requests" at bounding box center [79, 416] width 143 height 16
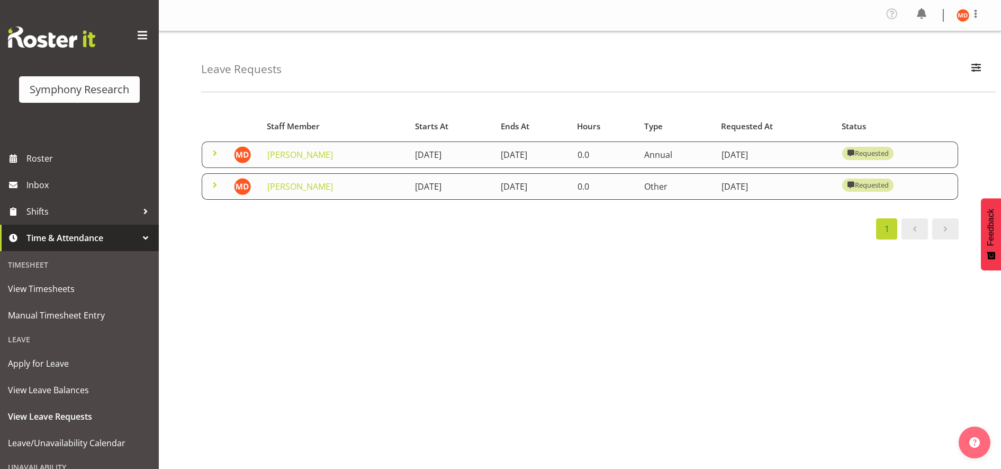
click at [638, 190] on td "0.0" at bounding box center [604, 186] width 67 height 26
click at [286, 183] on link "[PERSON_NAME]" at bounding box center [300, 187] width 66 height 12
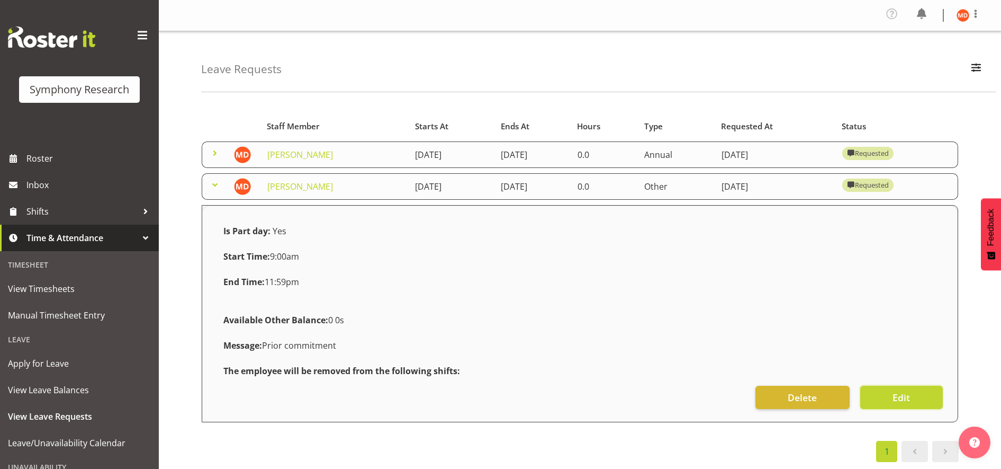
click at [879, 396] on button "Edit" at bounding box center [902, 397] width 83 height 23
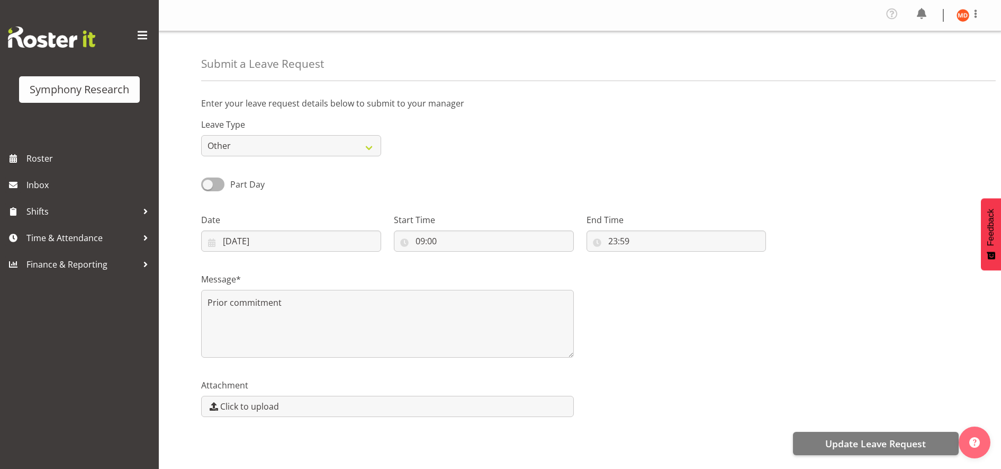
select select "Other"
click at [92, 239] on span "Time & Attendance" at bounding box center [81, 238] width 111 height 16
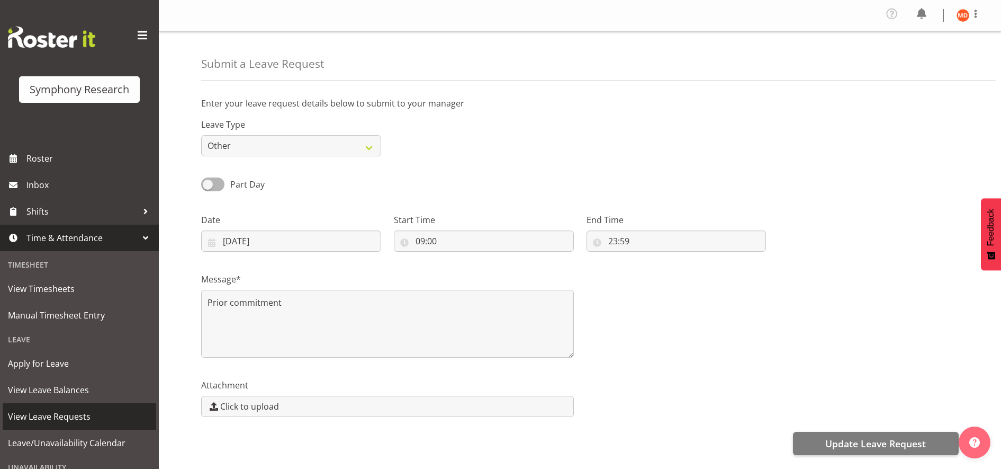
click at [94, 415] on span "View Leave Requests" at bounding box center [79, 416] width 143 height 16
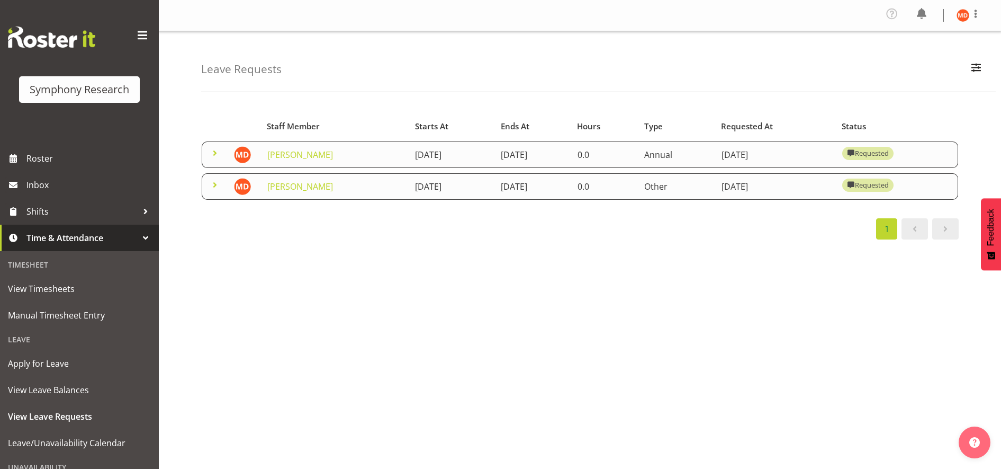
click at [889, 185] on div "Requested" at bounding box center [867, 184] width 41 height 13
click at [284, 188] on link "Maria De Guzman" at bounding box center [300, 187] width 66 height 12
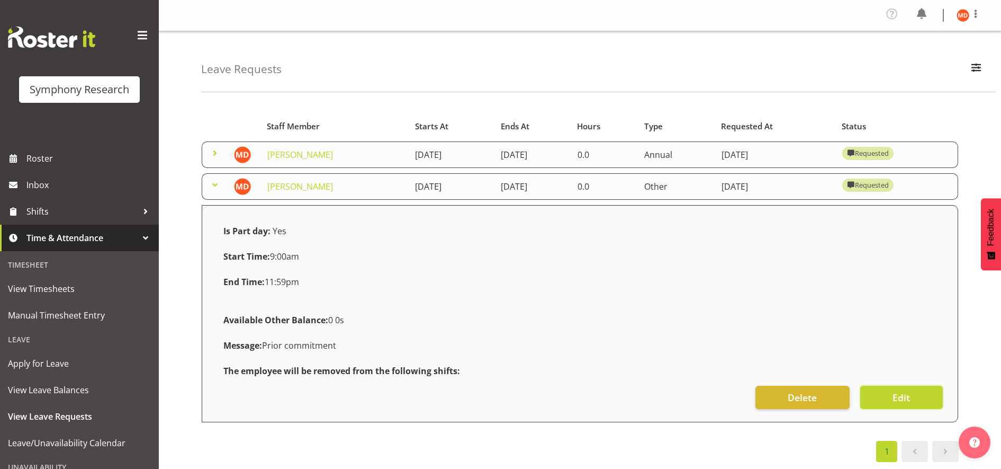
click at [872, 397] on button "Edit" at bounding box center [902, 397] width 83 height 23
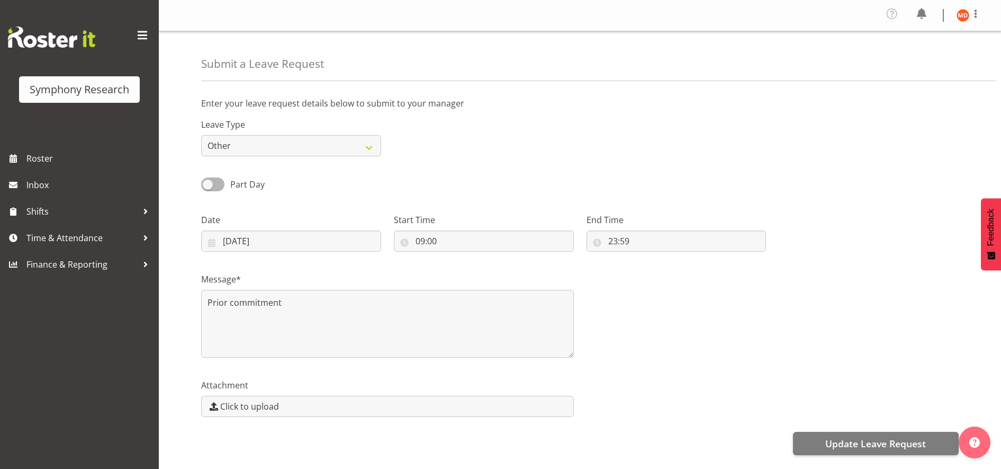
select select "Other"
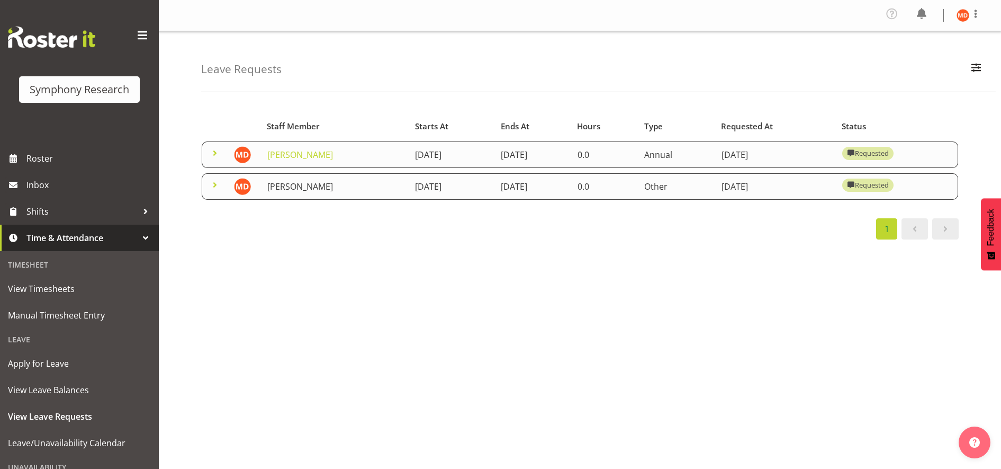
click at [320, 183] on link "Maria De Guzman" at bounding box center [300, 187] width 66 height 12
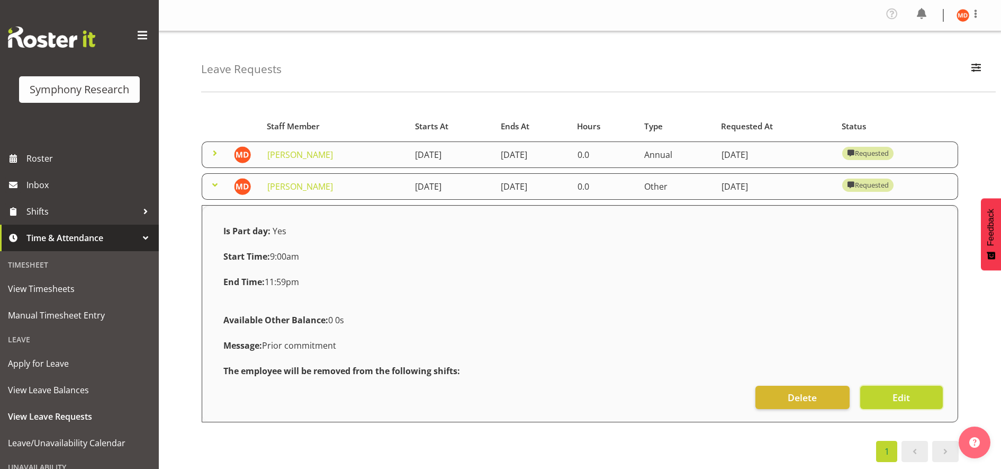
click at [877, 397] on button "Edit" at bounding box center [902, 397] width 83 height 23
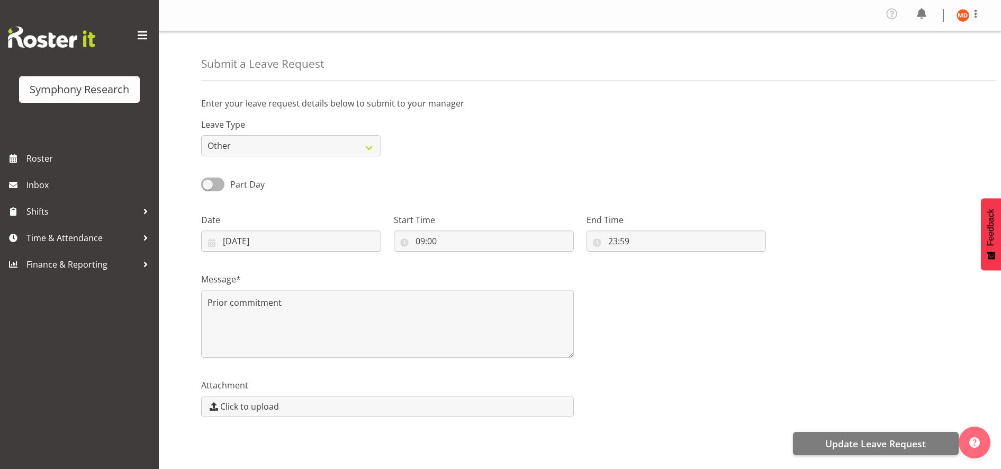
select select "Other"
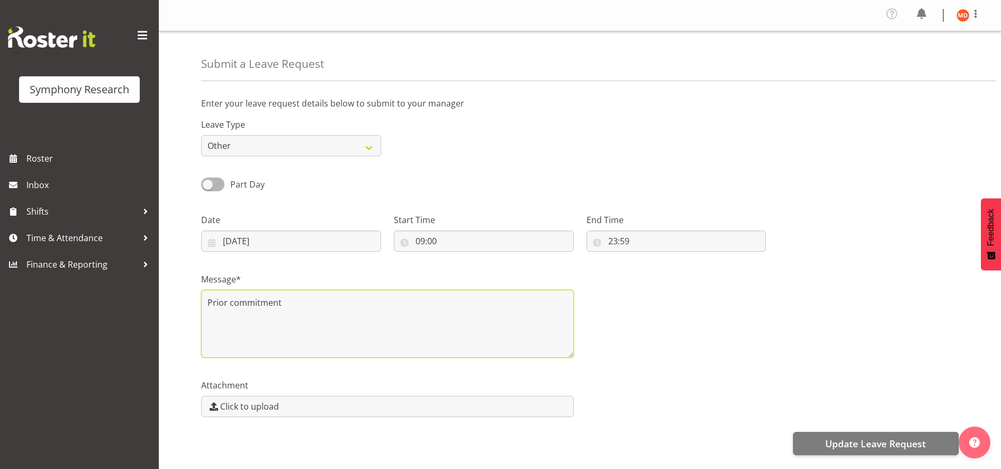
click at [437, 308] on textarea "Prior commitment" at bounding box center [387, 324] width 373 height 68
click at [381, 298] on textarea "Prior commitment, but I can do [DATE] September" at bounding box center [387, 324] width 373 height 68
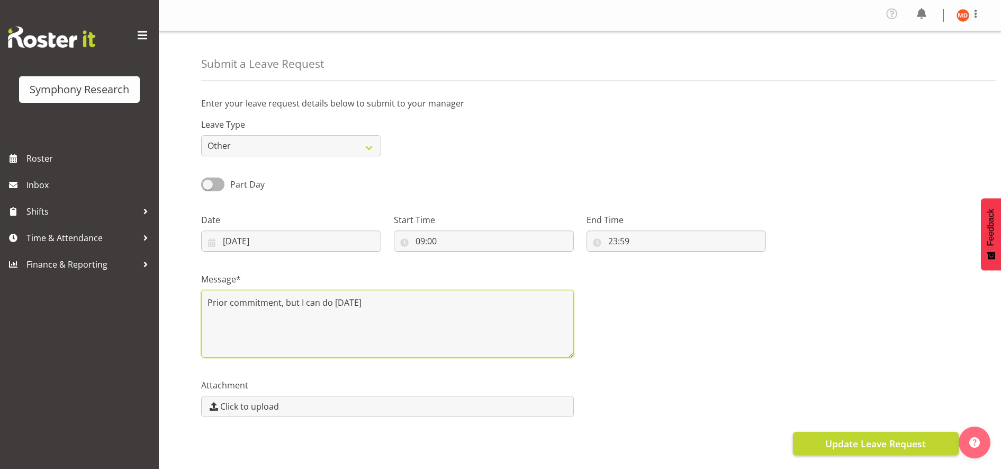
type textarea "Prior commitment, but I can do [DATE]"
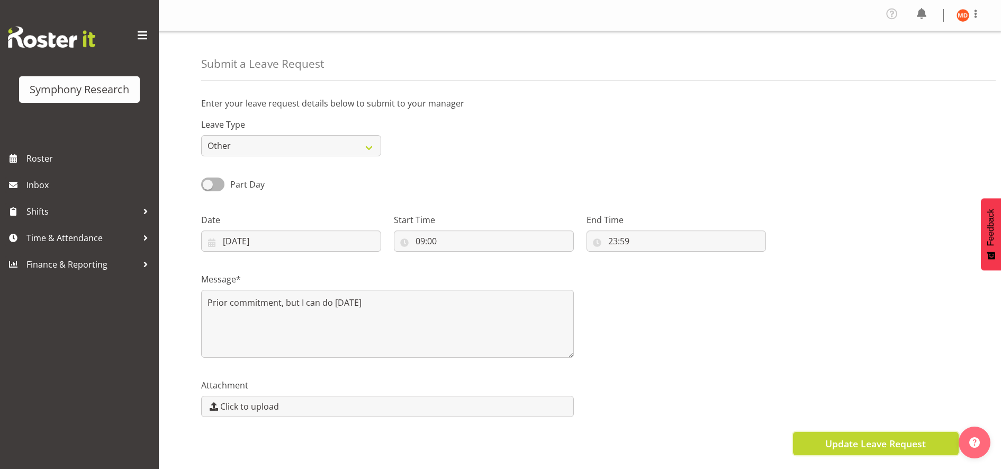
click at [867, 445] on span "Update Leave Request" at bounding box center [876, 443] width 101 height 14
